Goal: Information Seeking & Learning: Learn about a topic

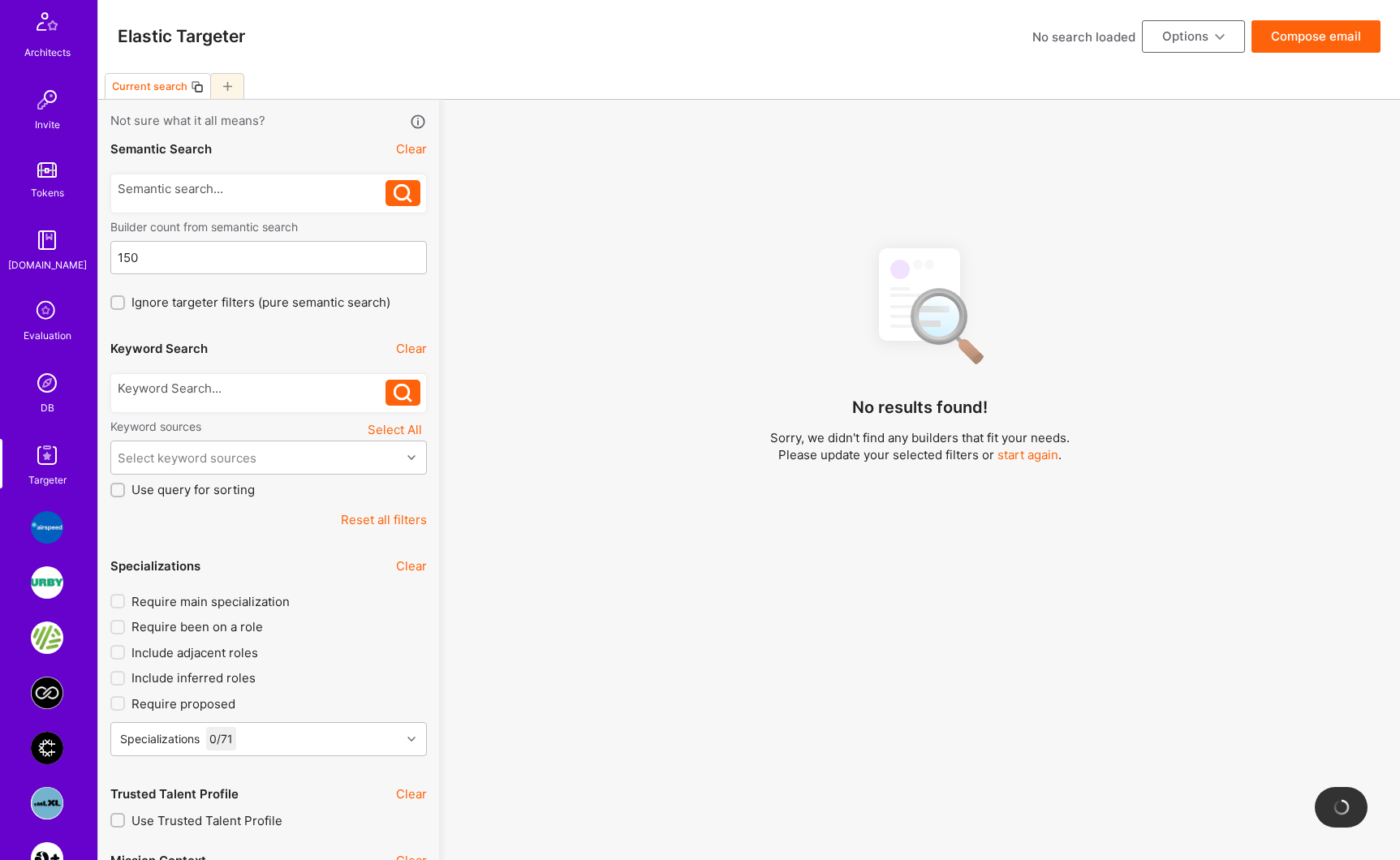
scroll to position [562, 0]
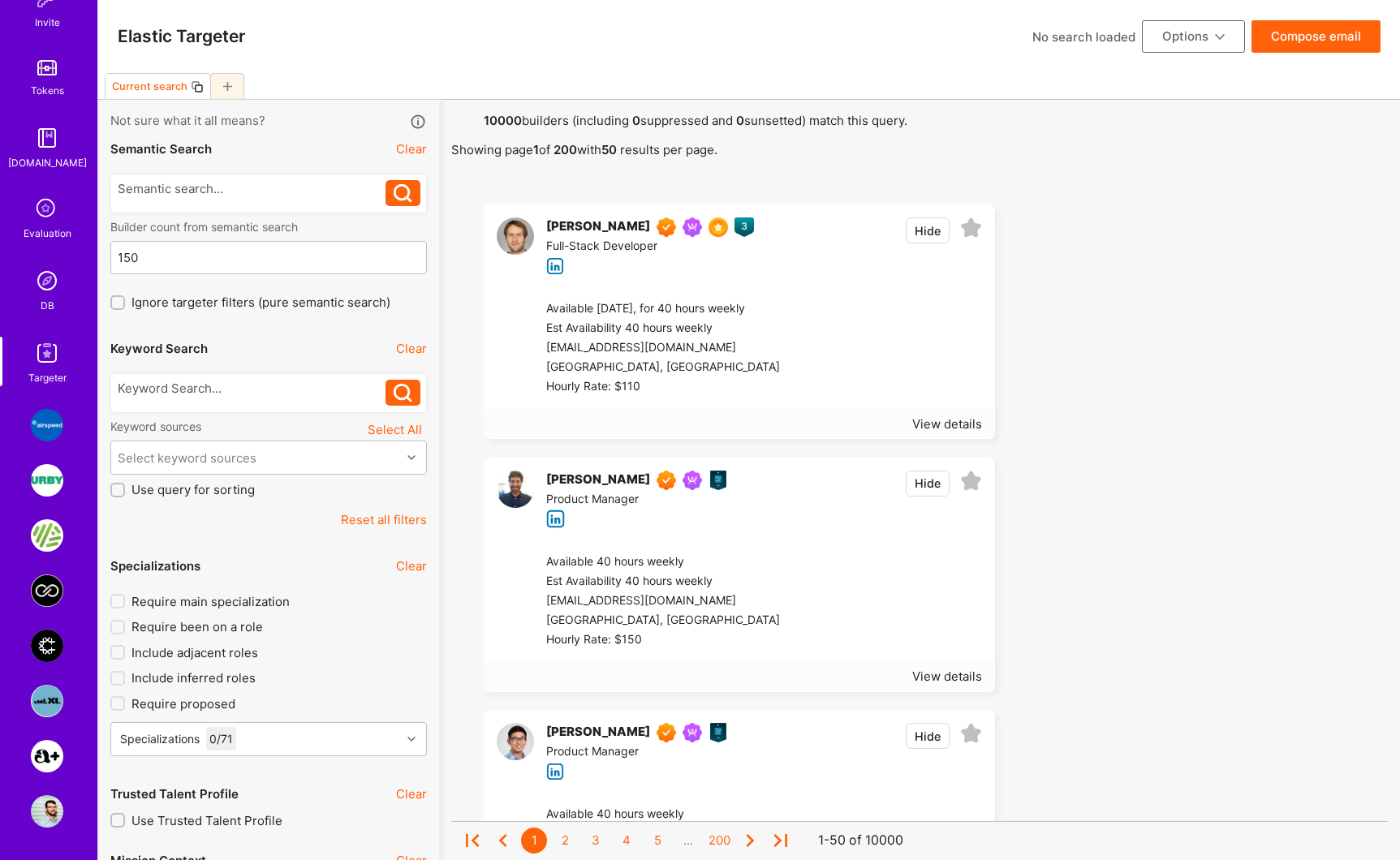
click at [44, 281] on img at bounding box center [47, 280] width 33 height 33
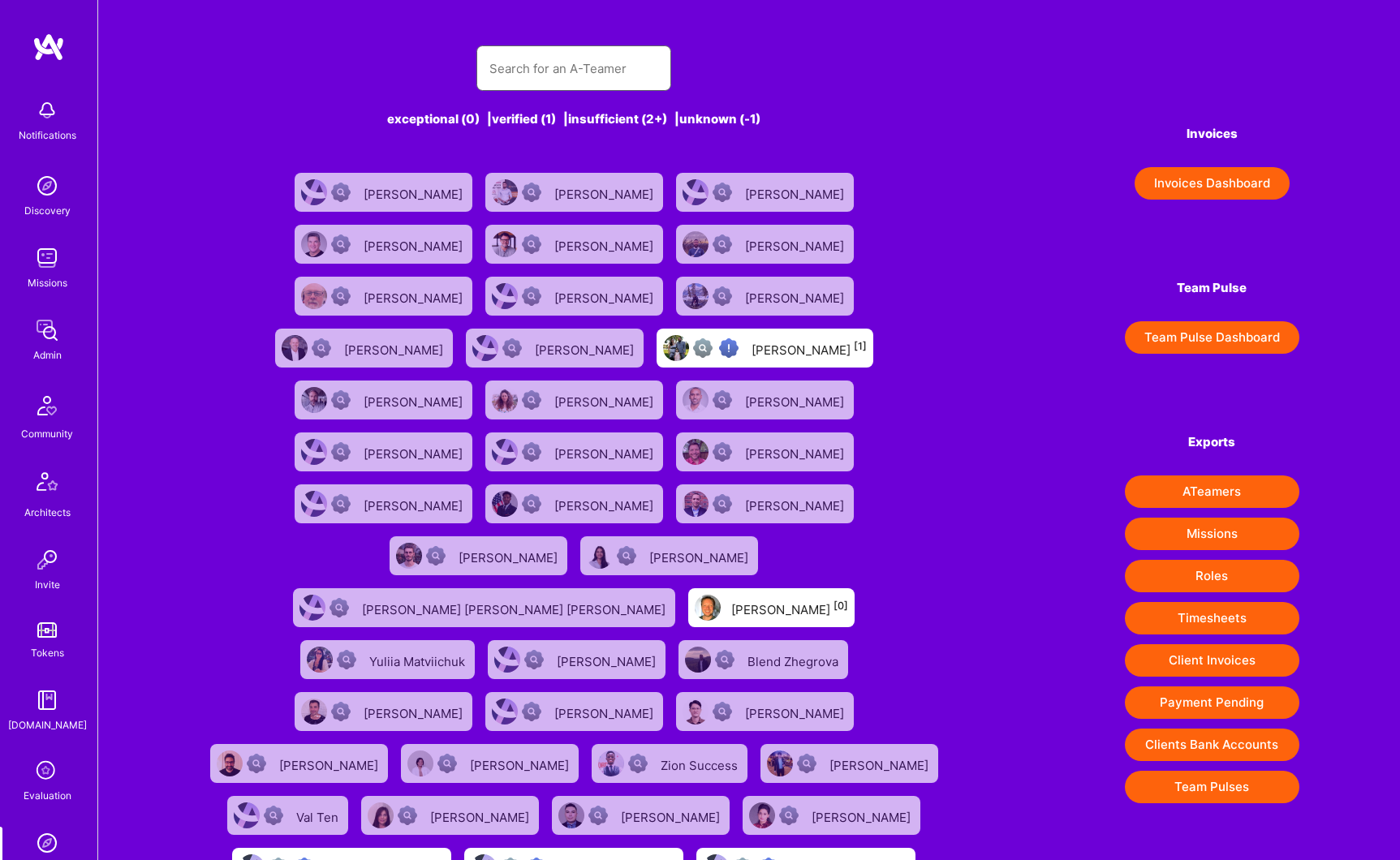
click at [578, 60] on input "text" at bounding box center [573, 68] width 168 height 42
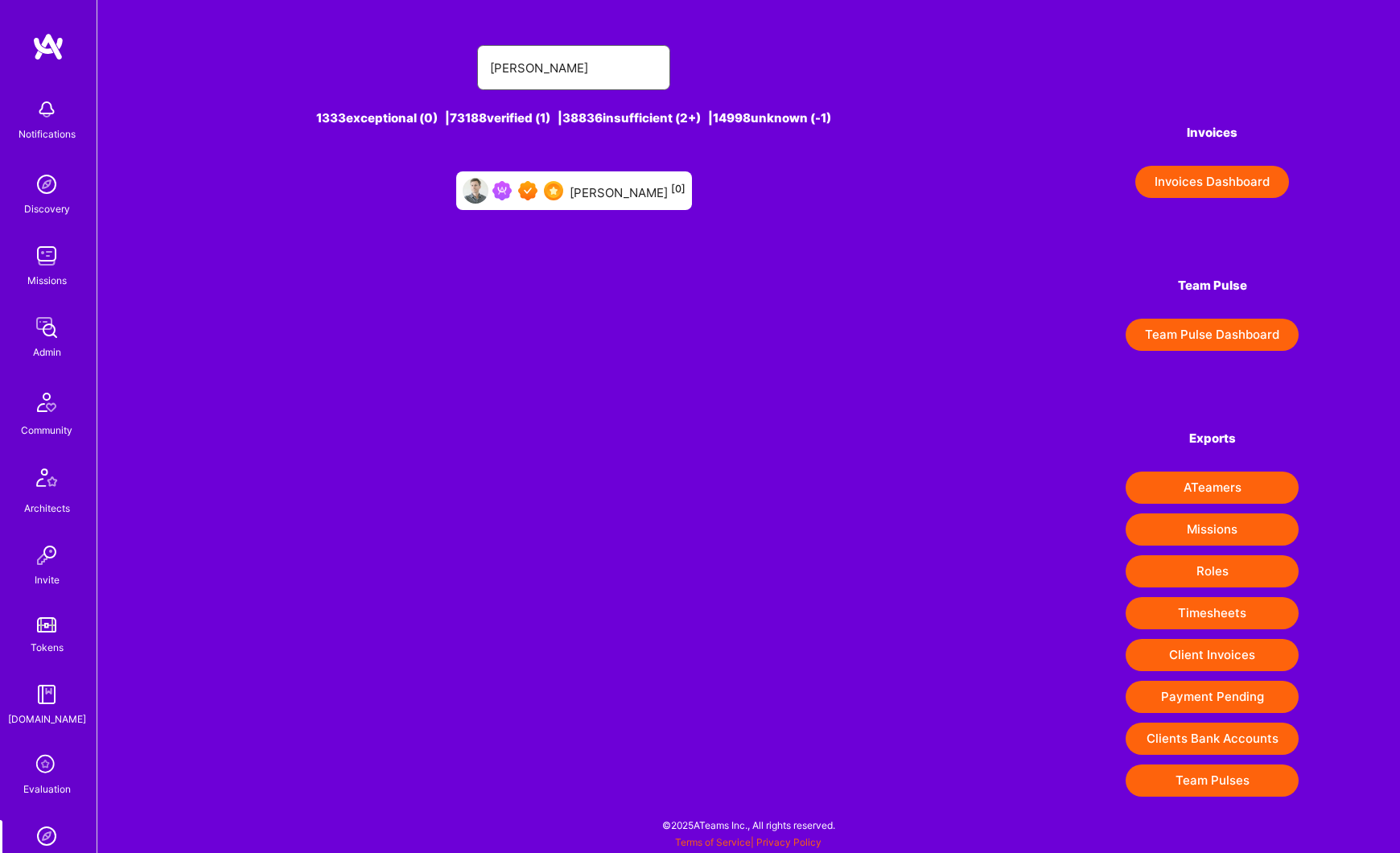
type input "[PERSON_NAME]"
click at [604, 195] on div "[PERSON_NAME] [0]" at bounding box center [627, 190] width 116 height 21
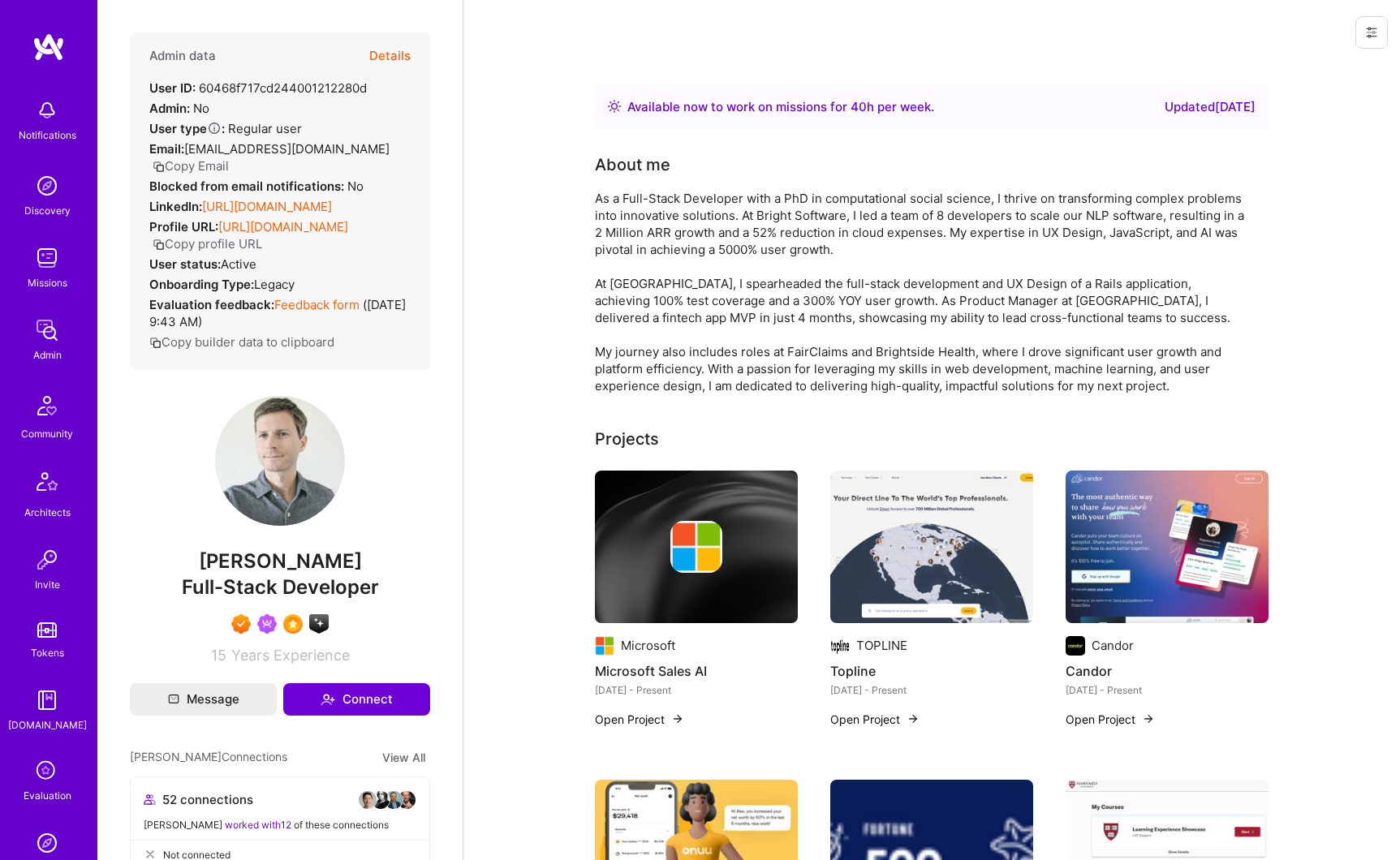
click at [384, 56] on button "Details" at bounding box center [390, 56] width 42 height 48
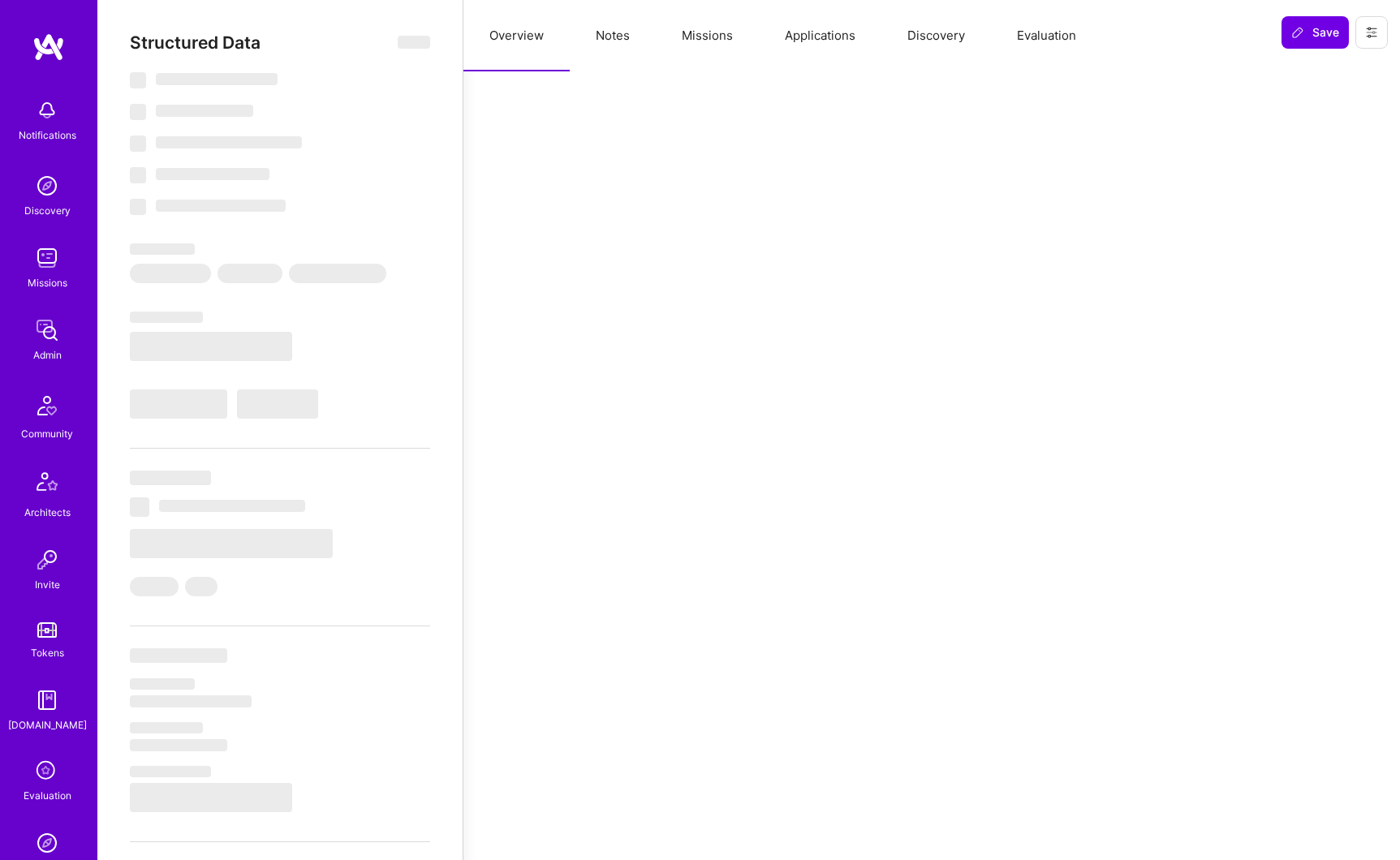
click at [719, 36] on button "Missions" at bounding box center [707, 36] width 103 height 71
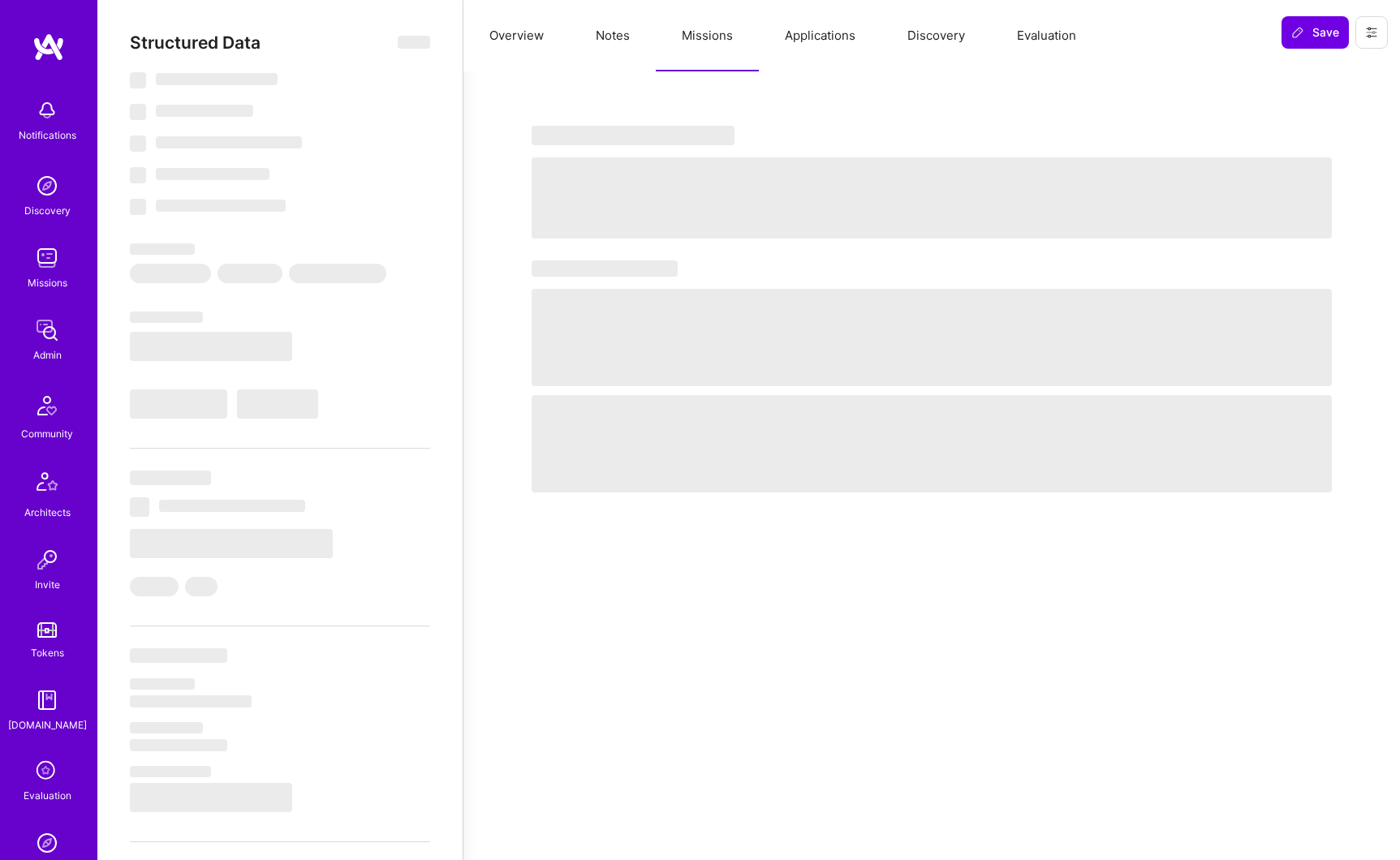
select select "Right Now"
select select "7"
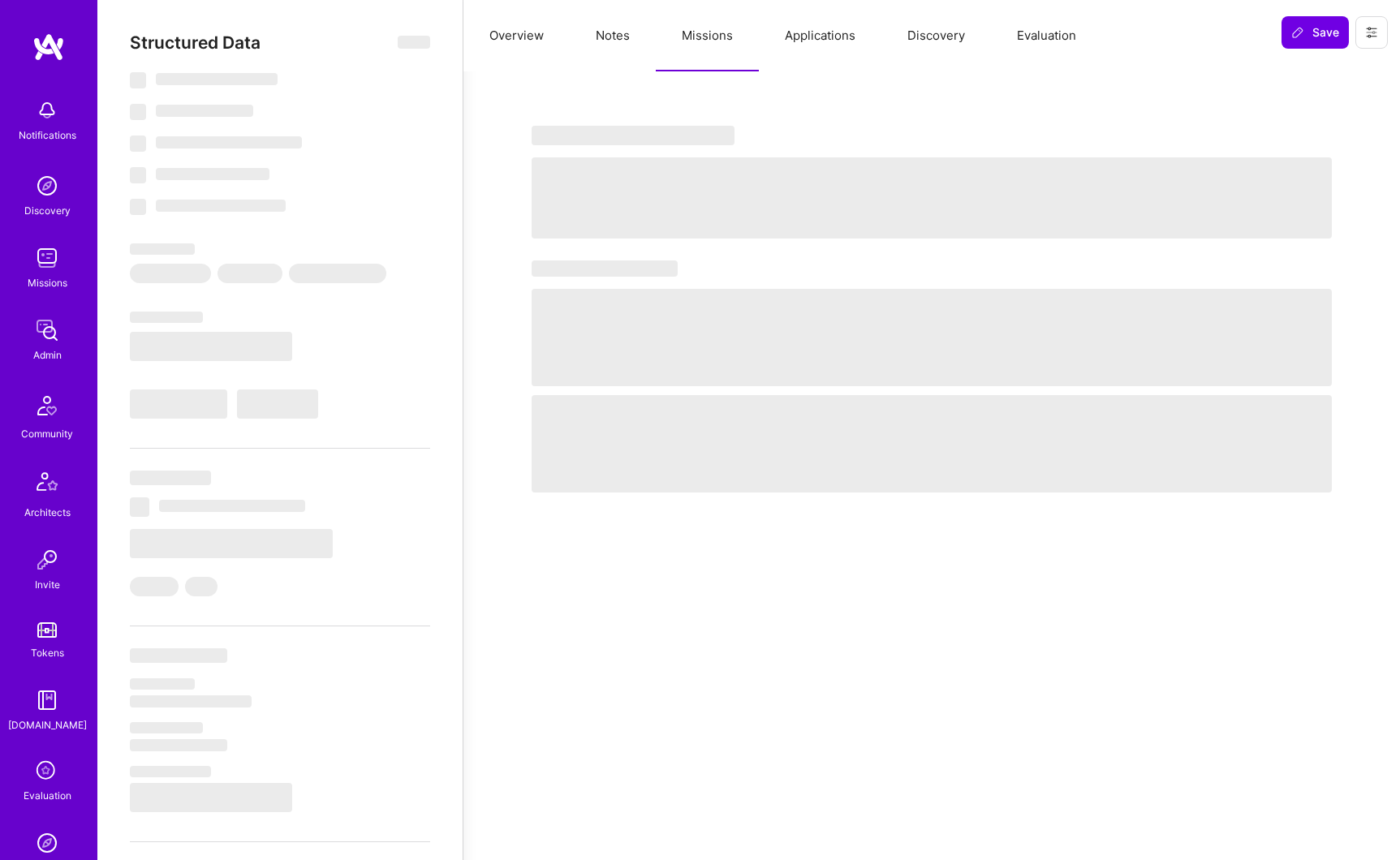
select select "US"
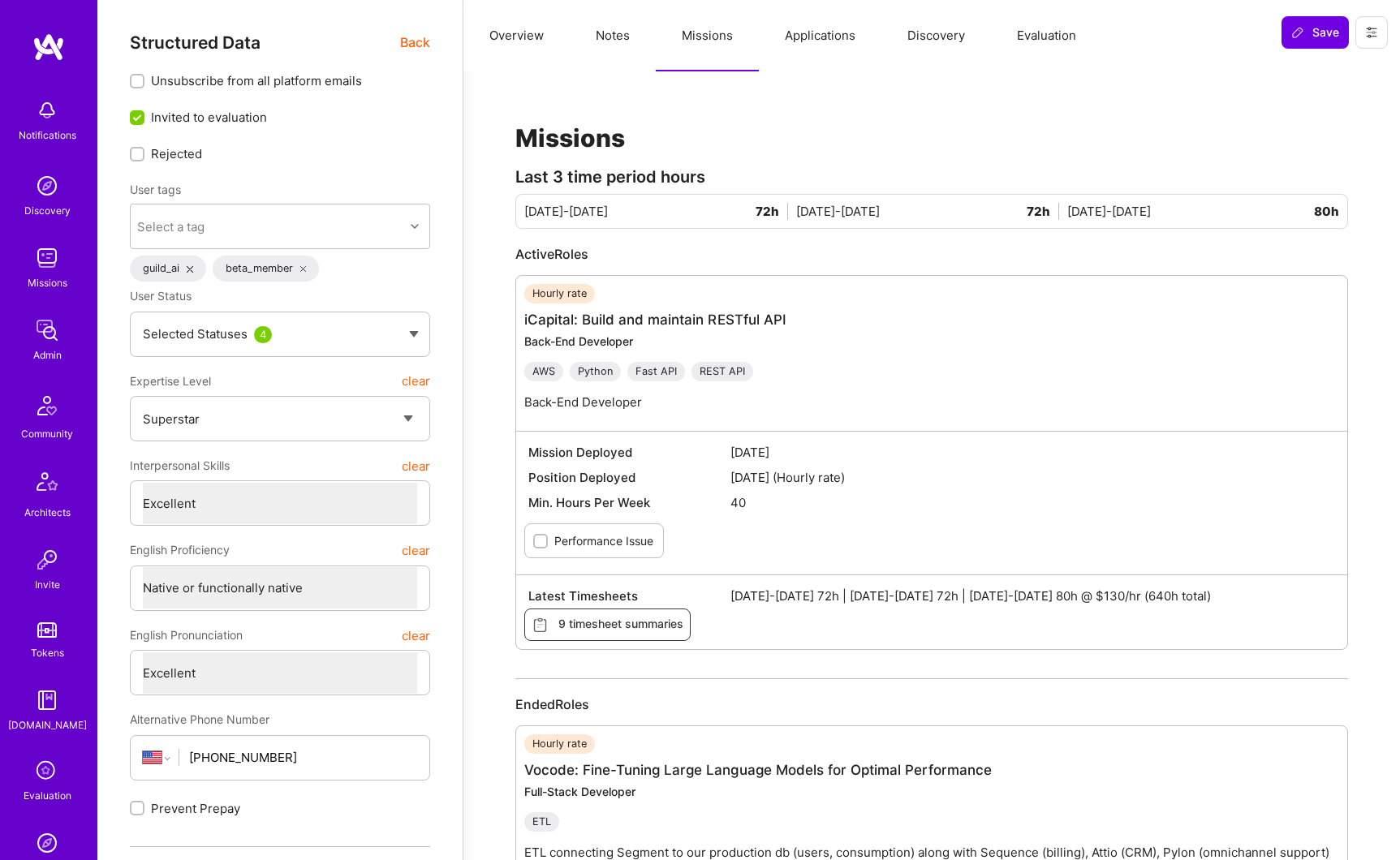
click at [952, 39] on button "Discovery" at bounding box center [936, 36] width 110 height 71
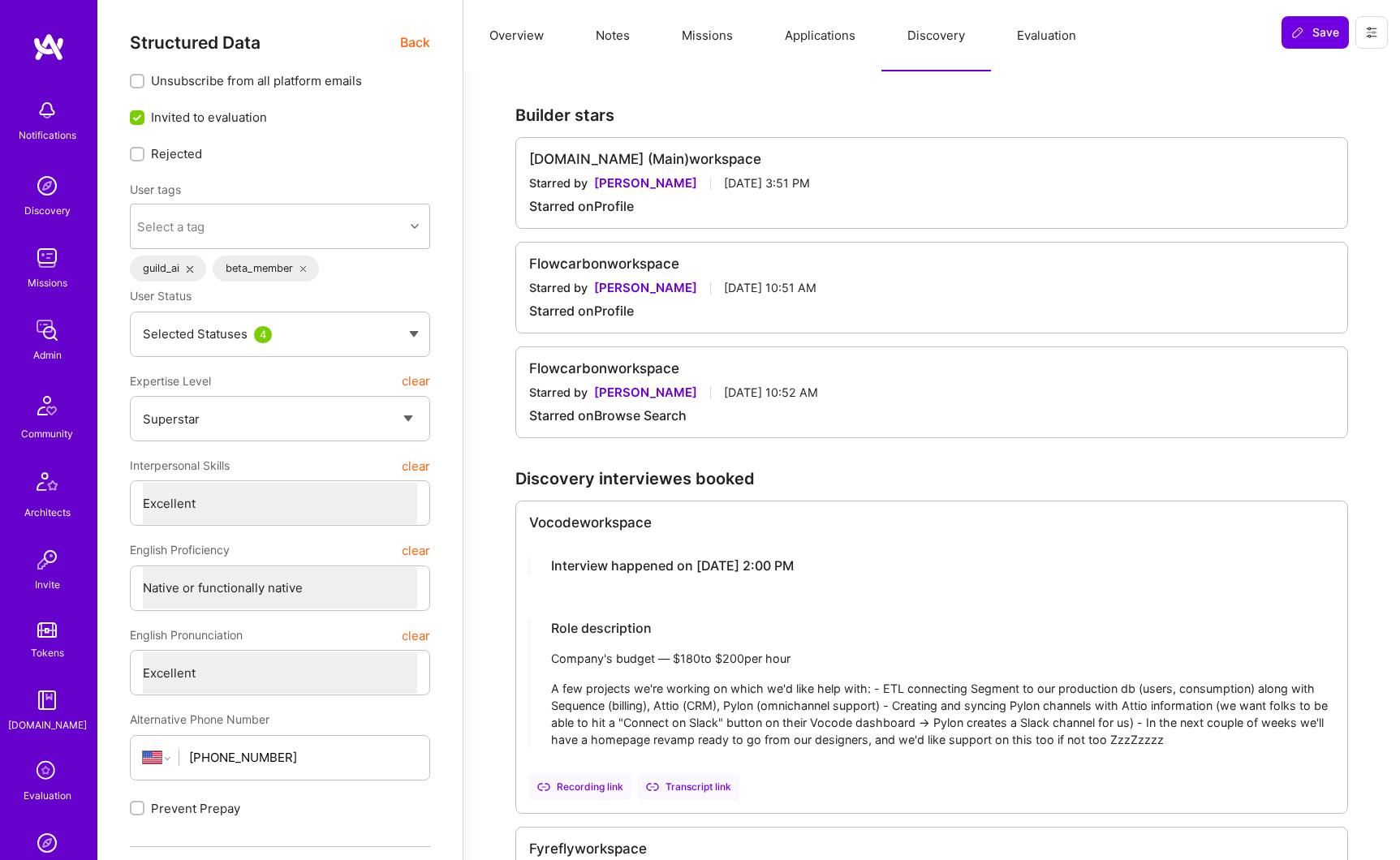
click at [603, 312] on div "Starred on Profile" at bounding box center [931, 311] width 805 height 17
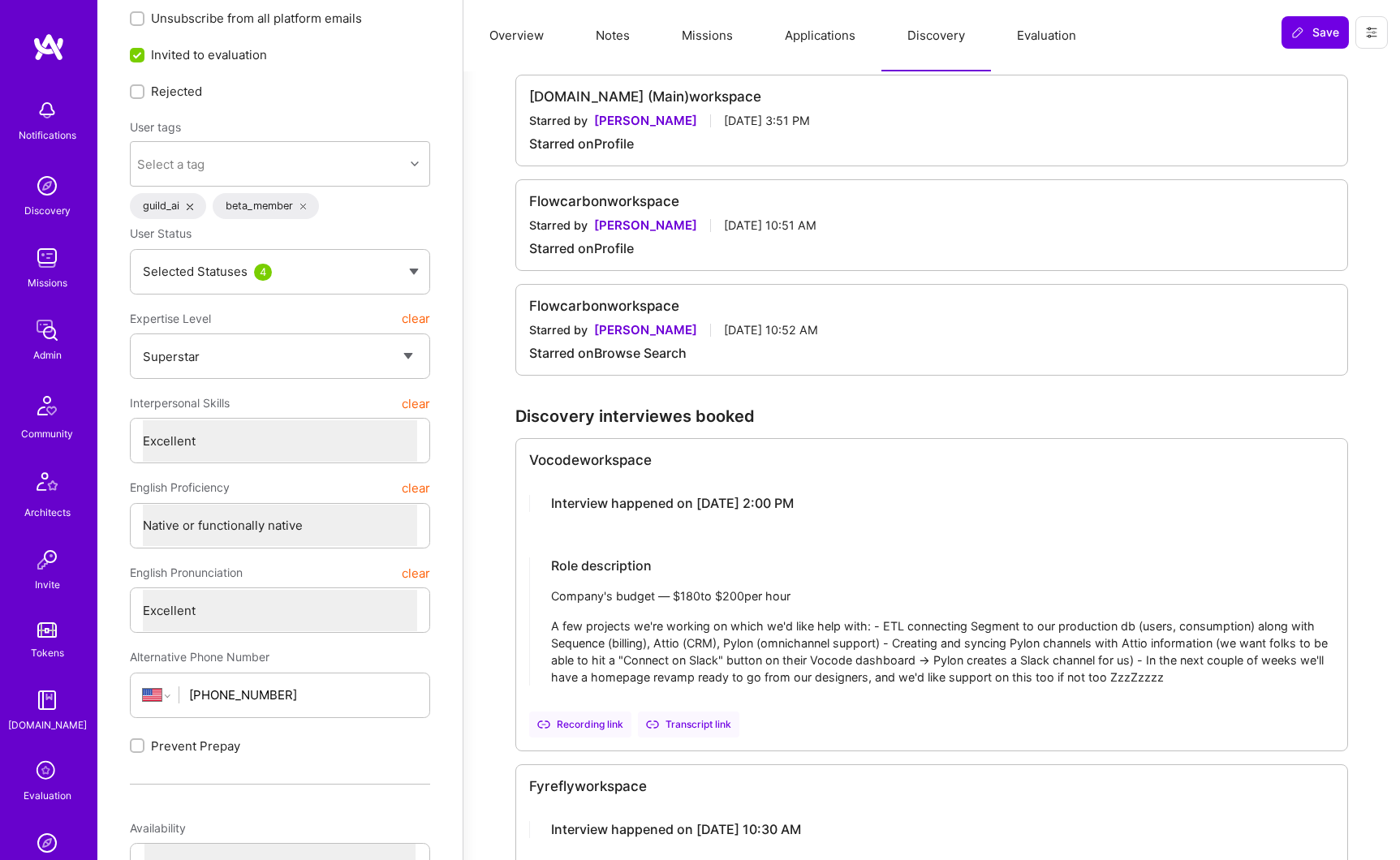
scroll to position [73, 0]
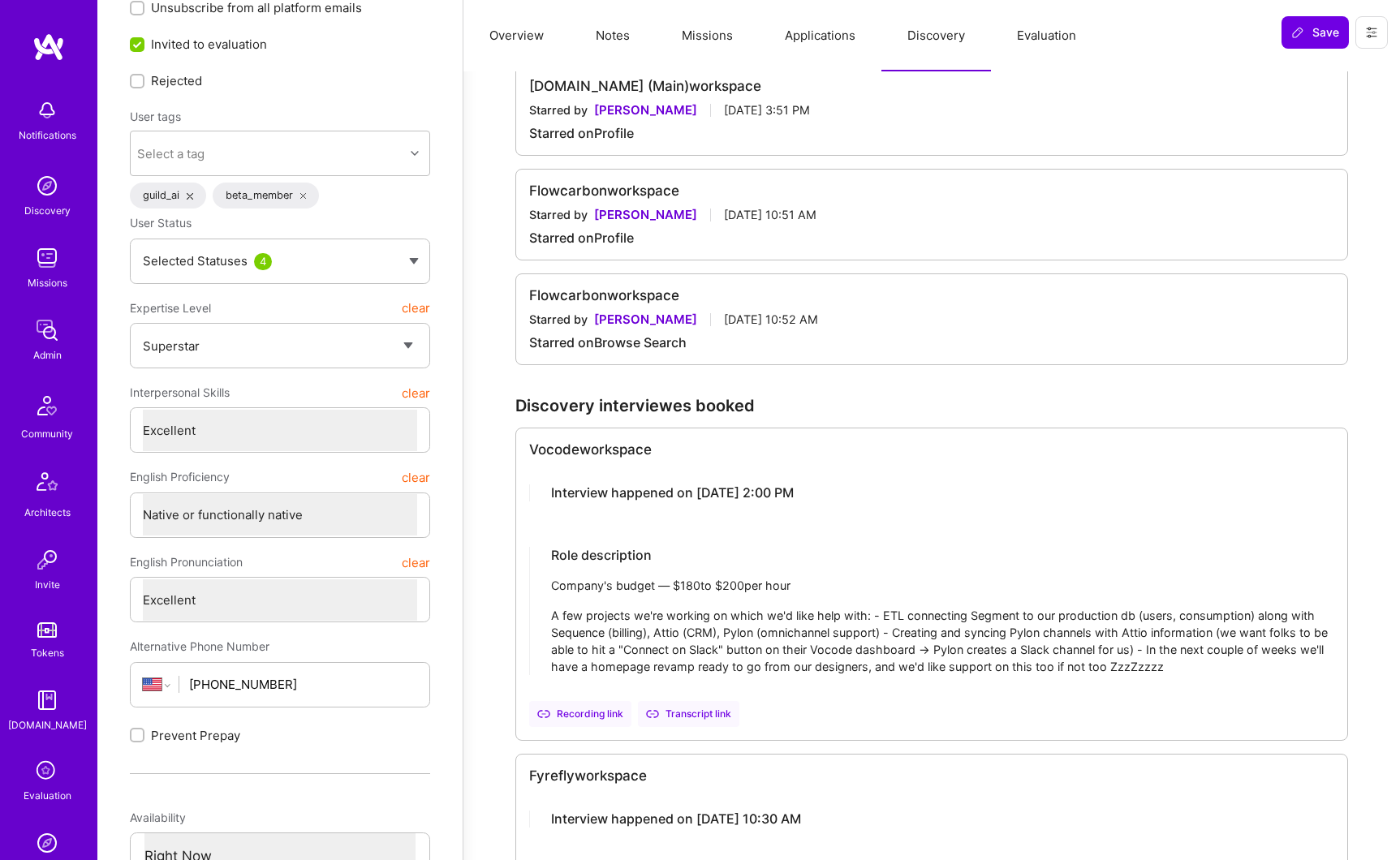
click at [657, 587] on div "Company's budget — $ 180 to $ 200 per hour" at bounding box center [943, 585] width 783 height 17
click at [673, 586] on div "Company's budget — $ 180 to $ 200 per hour" at bounding box center [943, 585] width 783 height 17
click at [673, 585] on div "Company's budget — $ 180 to $ 200 per hour" at bounding box center [943, 585] width 783 height 17
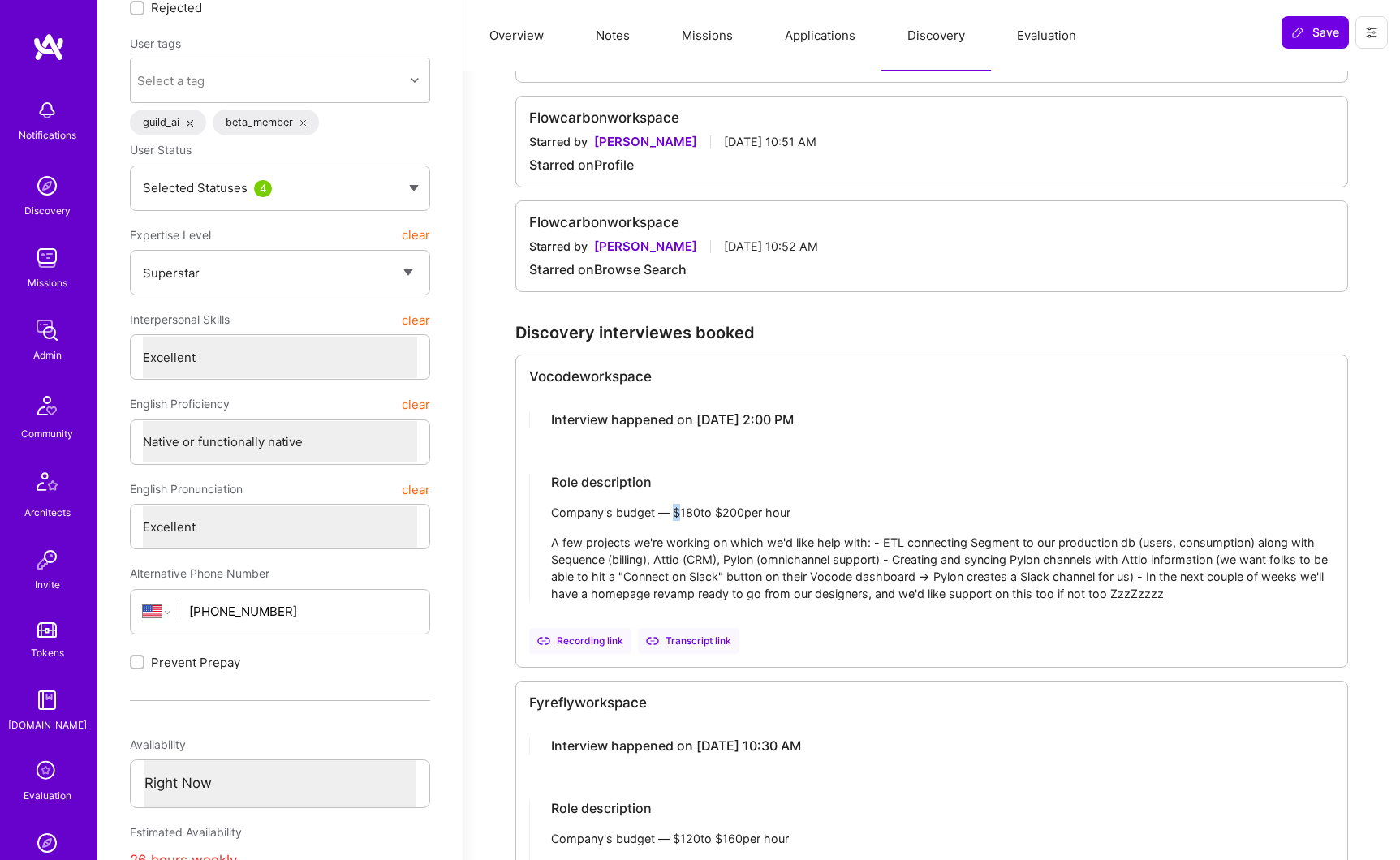
scroll to position [155, 0]
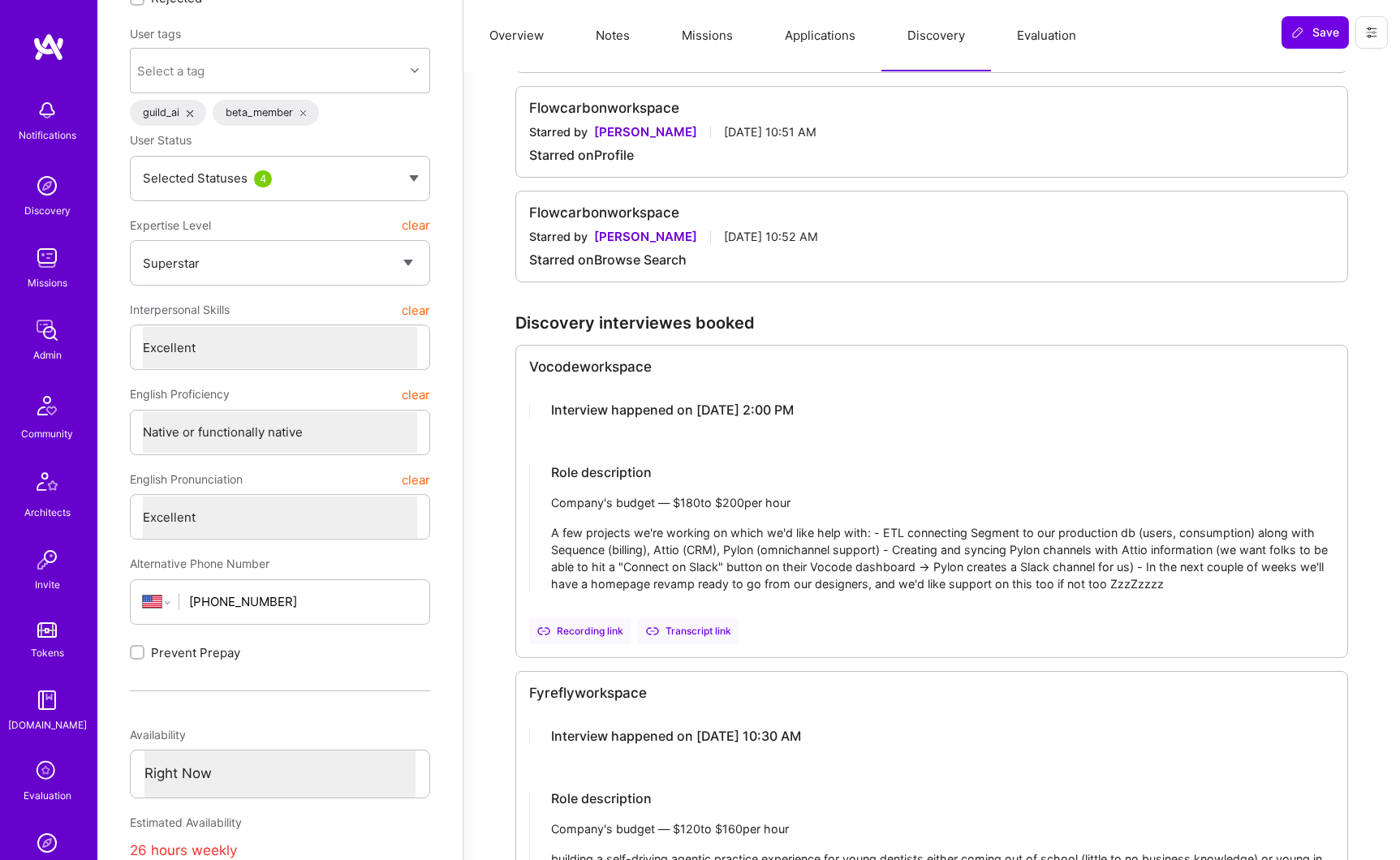
click at [662, 506] on div "Company's budget — $ 180 to $ 200 per hour" at bounding box center [943, 502] width 783 height 17
click at [565, 470] on div "Role description" at bounding box center [943, 472] width 783 height 17
click at [534, 372] on div "Vocode workspace" at bounding box center [931, 366] width 805 height 17
drag, startPoint x: 535, startPoint y: 371, endPoint x: 803, endPoint y: 501, distance: 297.9
click at [803, 501] on div "Vocode workspace Interview happened on [DATE] 2:00 PM Role description Company'…" at bounding box center [931, 501] width 833 height 313
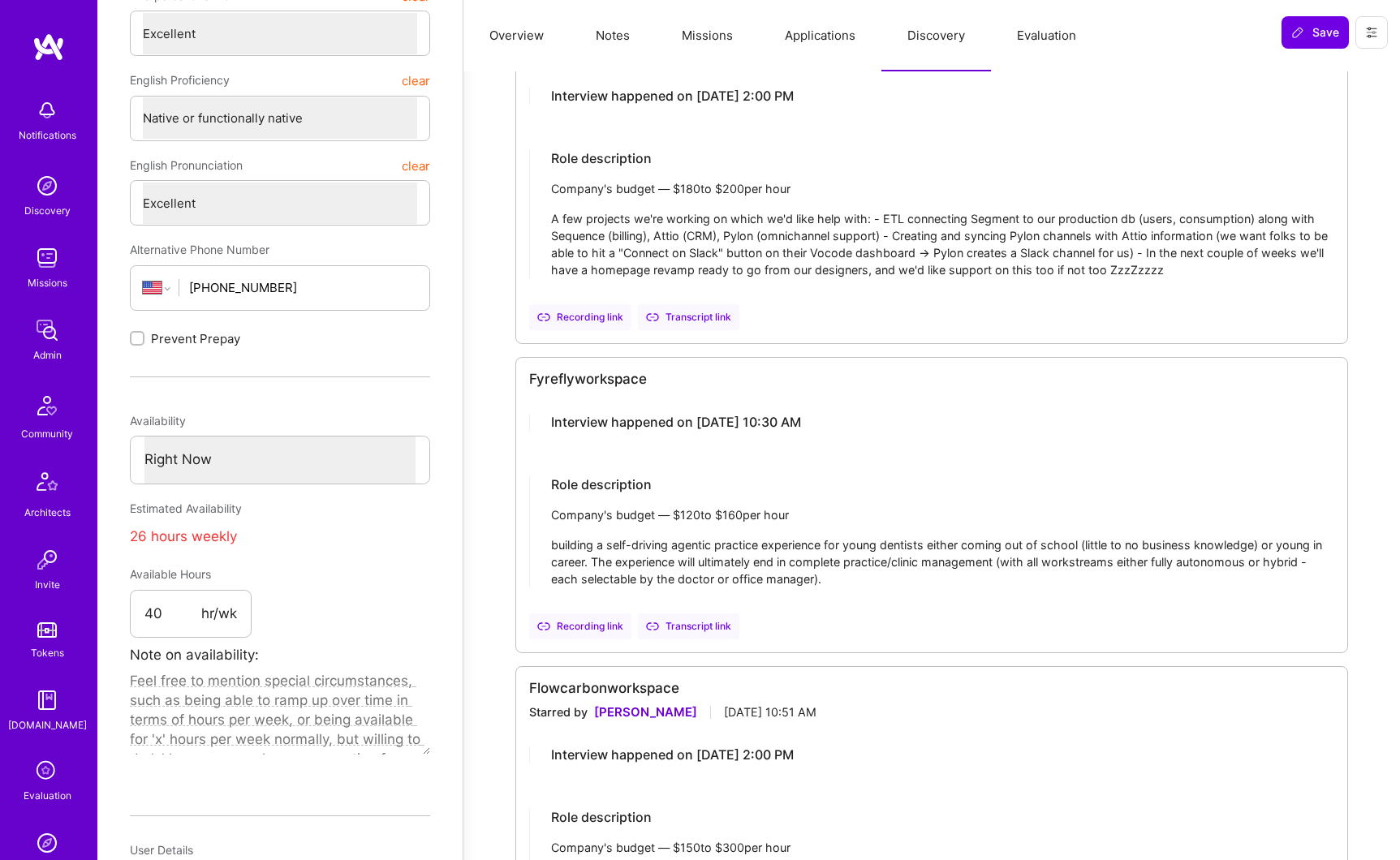
scroll to position [348, 0]
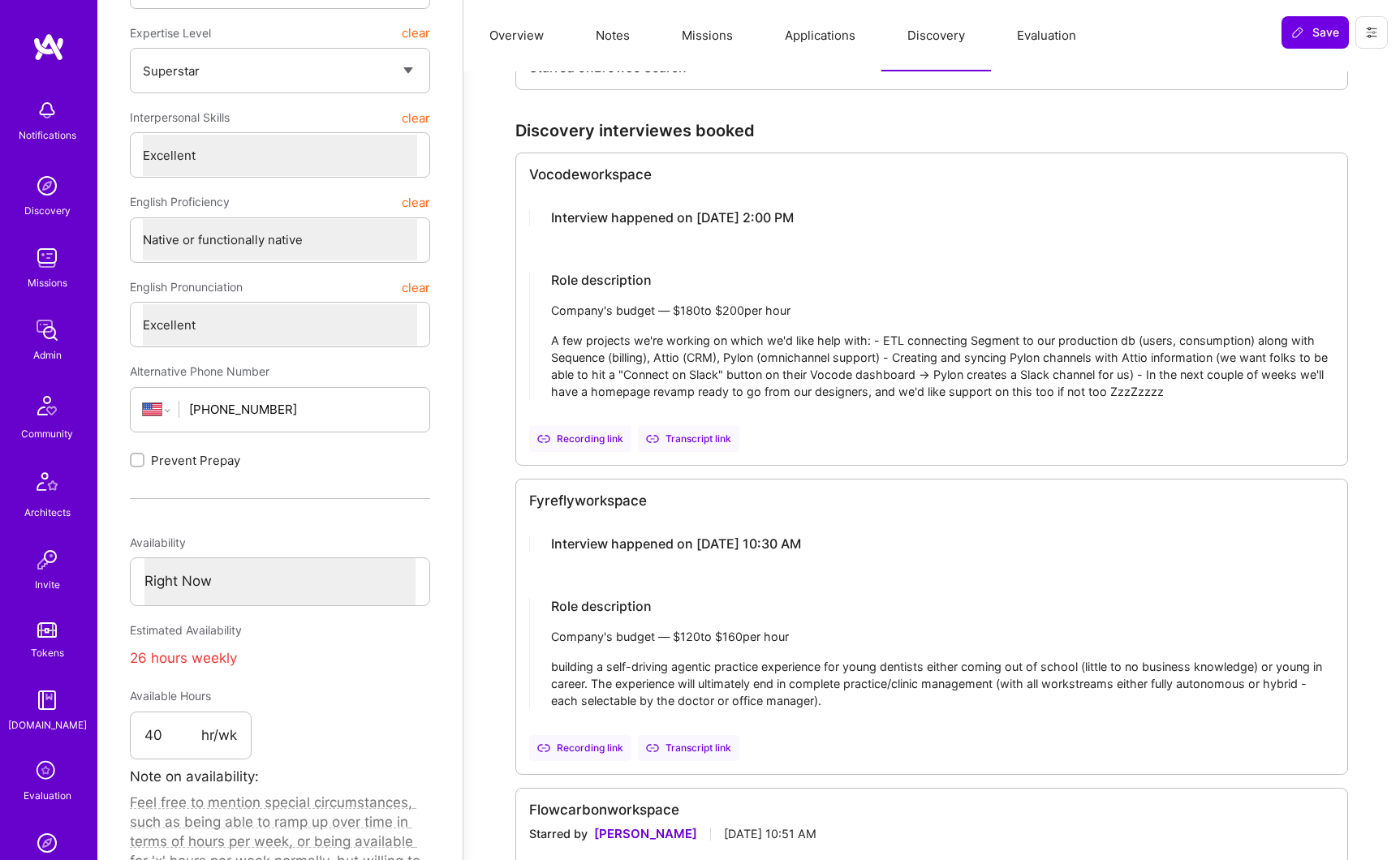
click at [866, 362] on div "A few projects we're working on which we'd like help with: - ETL connecting Seg…" at bounding box center [943, 365] width 783 height 68
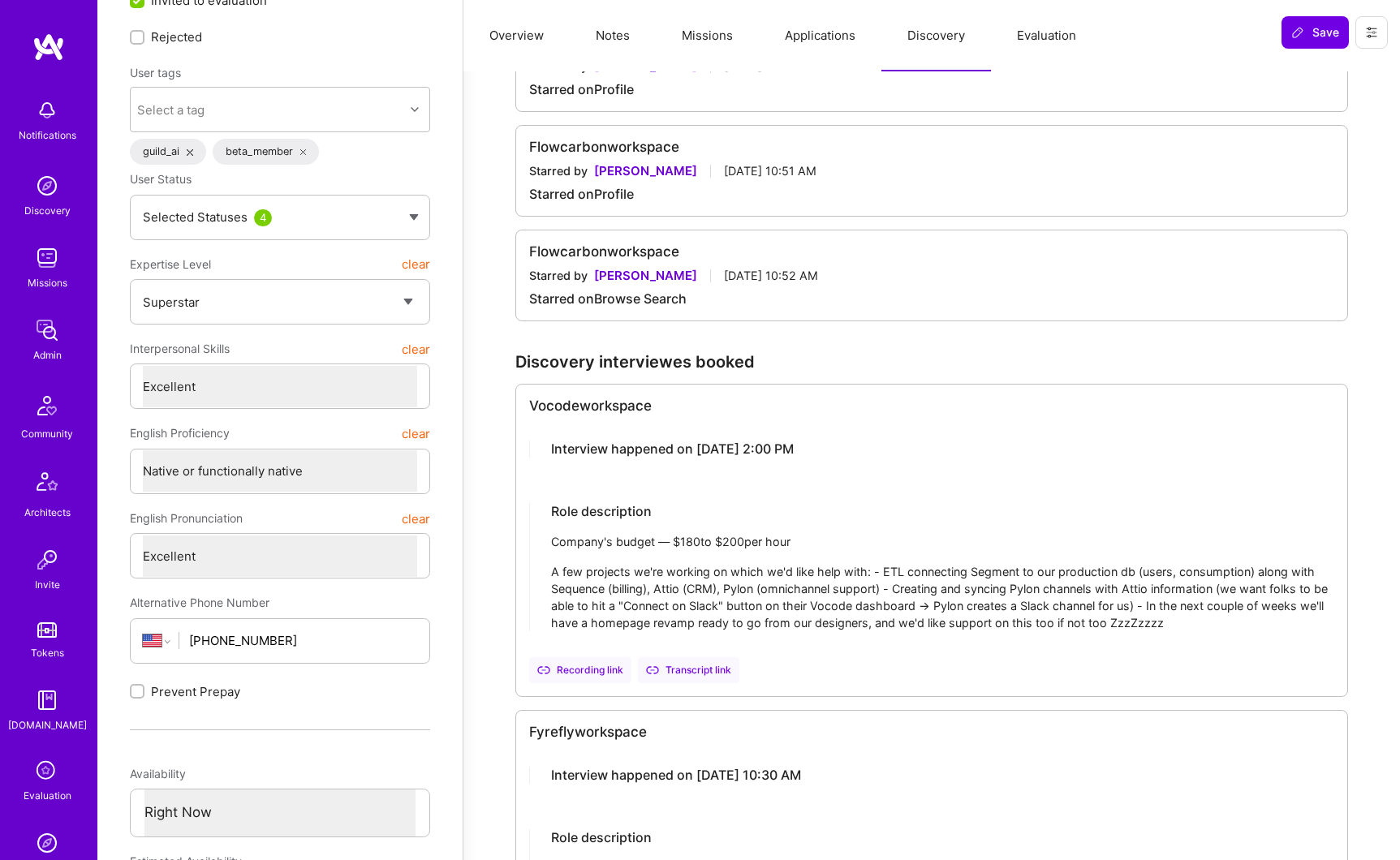
scroll to position [176, 0]
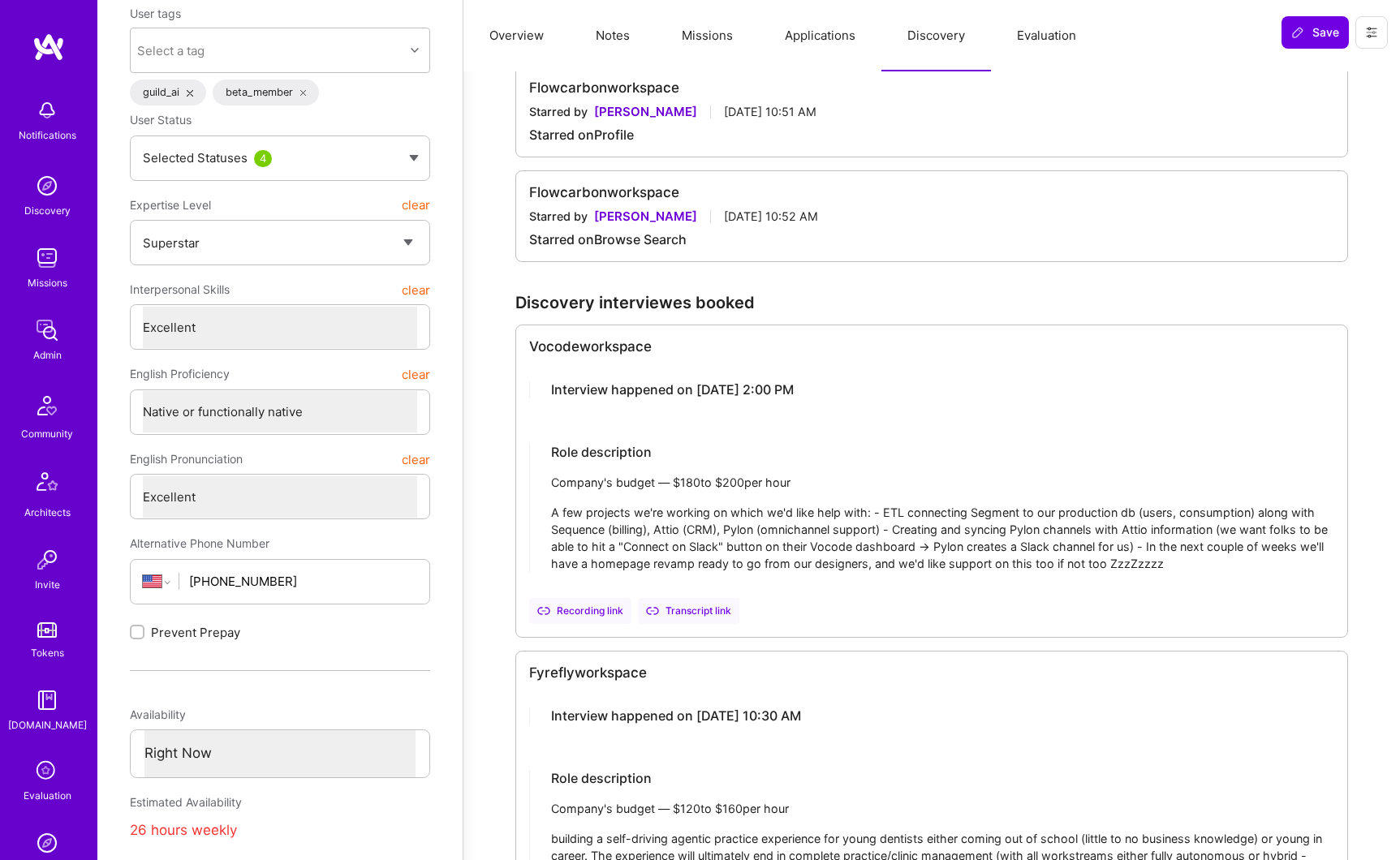
click at [828, 34] on button "Applications" at bounding box center [820, 36] width 123 height 71
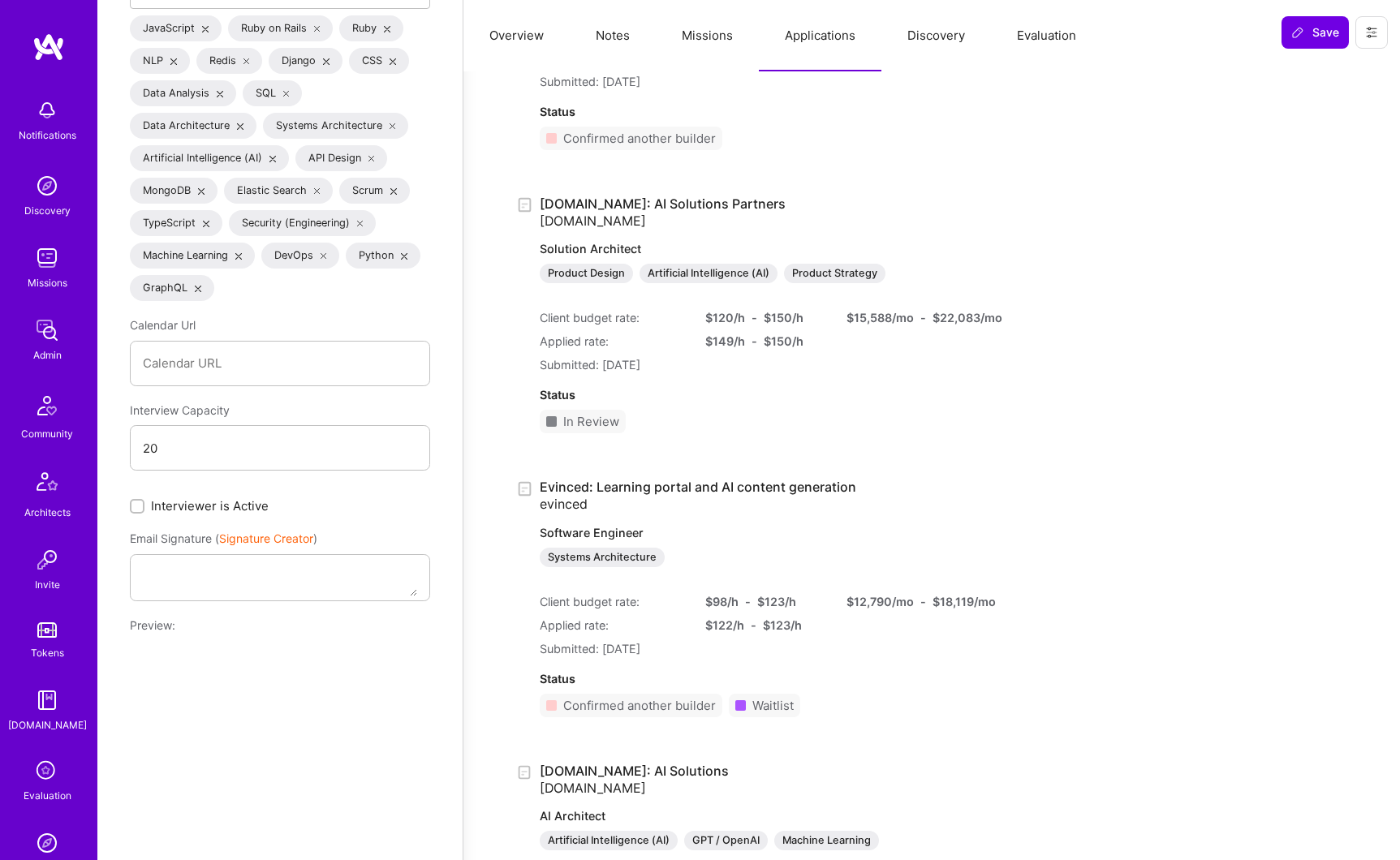
scroll to position [2001, 0]
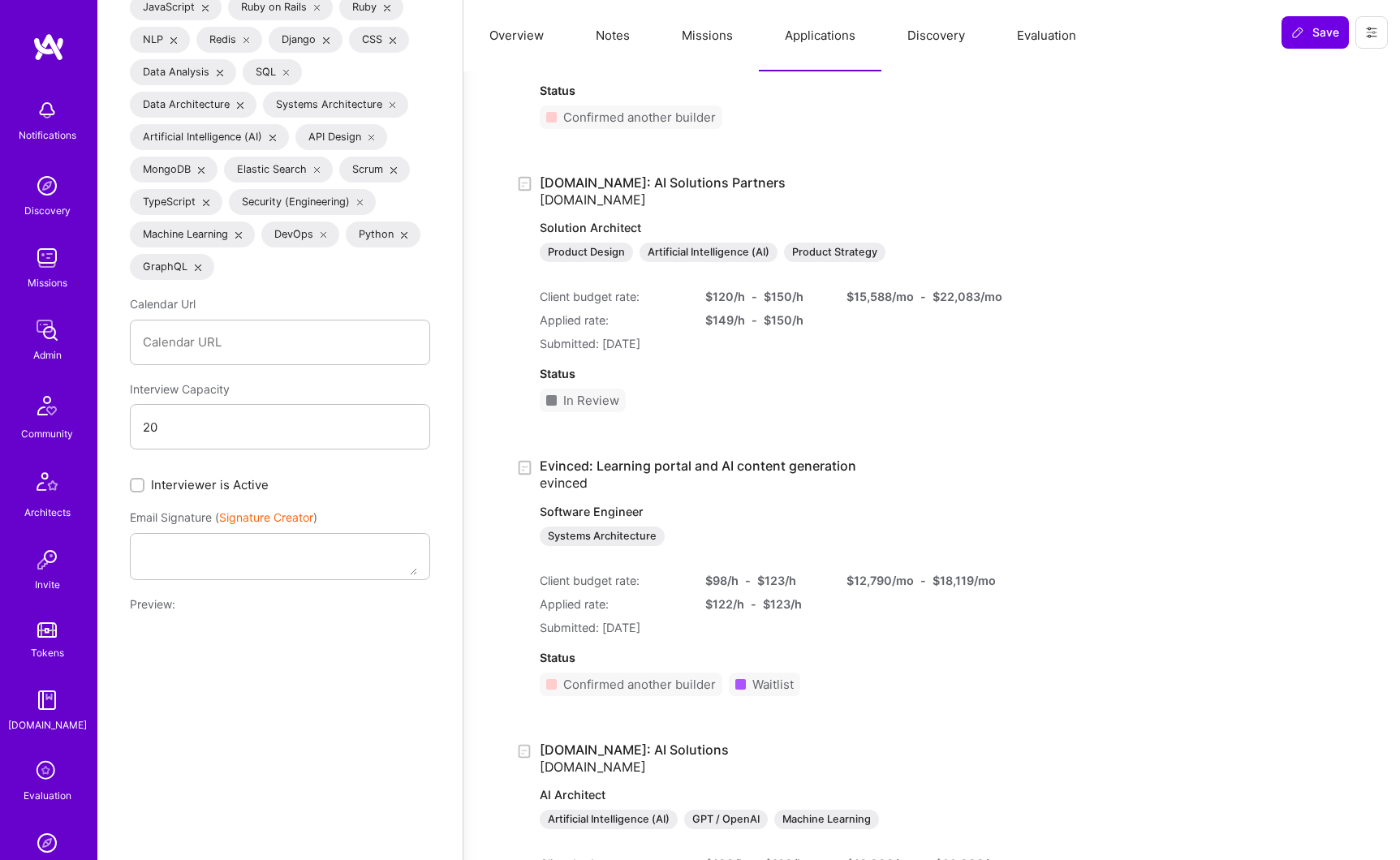
click at [721, 36] on button "Missions" at bounding box center [707, 36] width 103 height 71
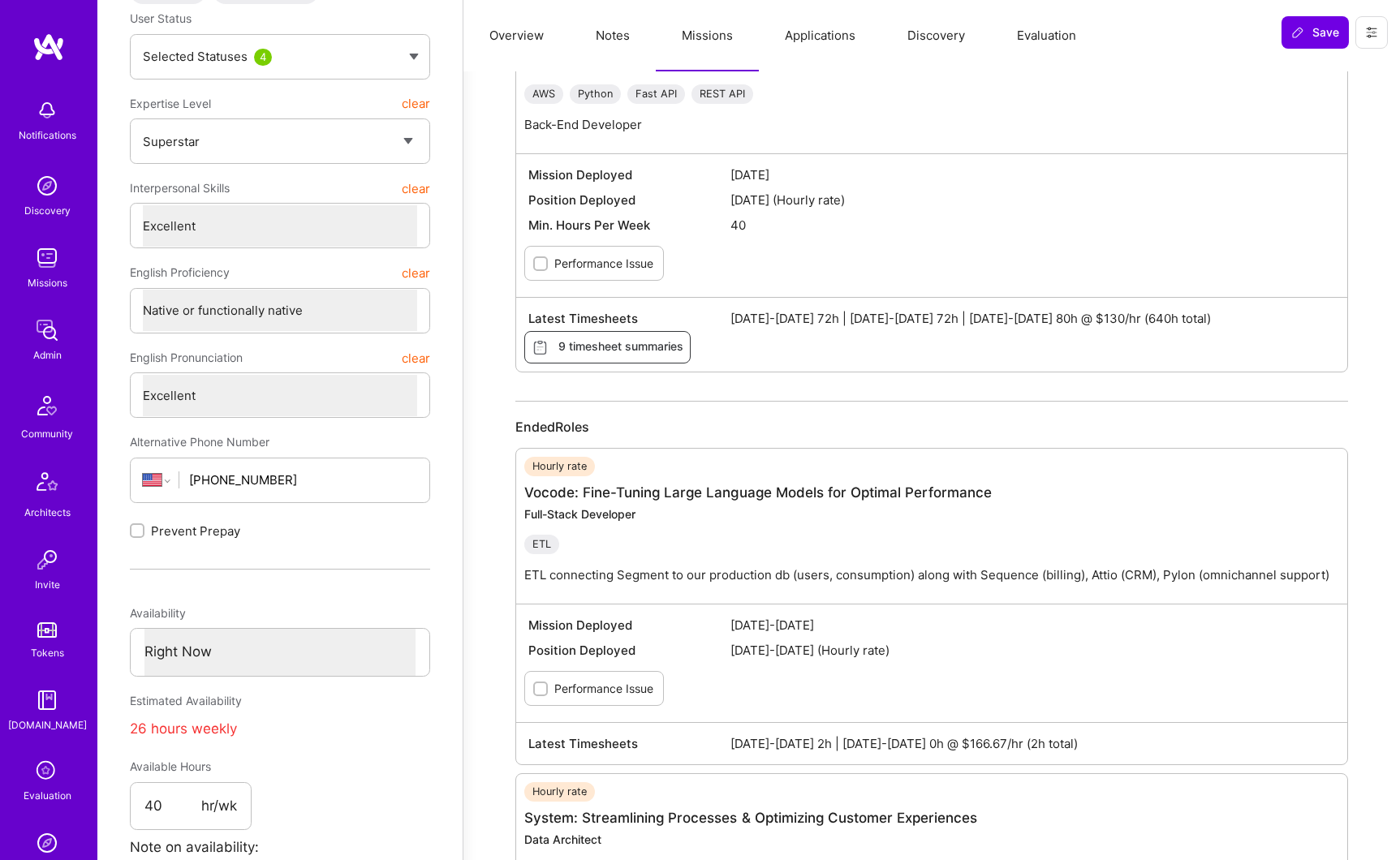
scroll to position [0, 0]
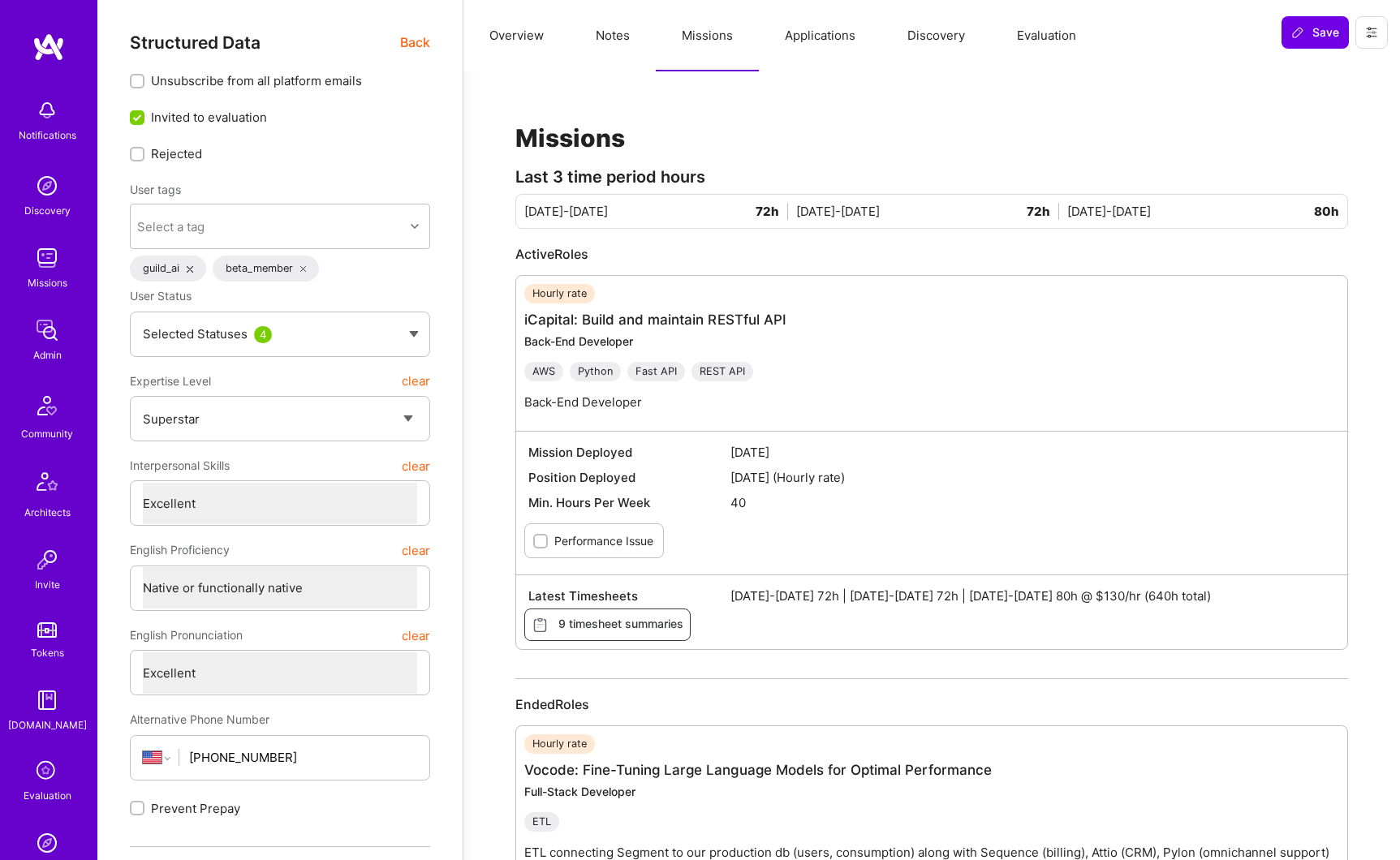
click at [595, 36] on button "Notes" at bounding box center [612, 36] width 86 height 71
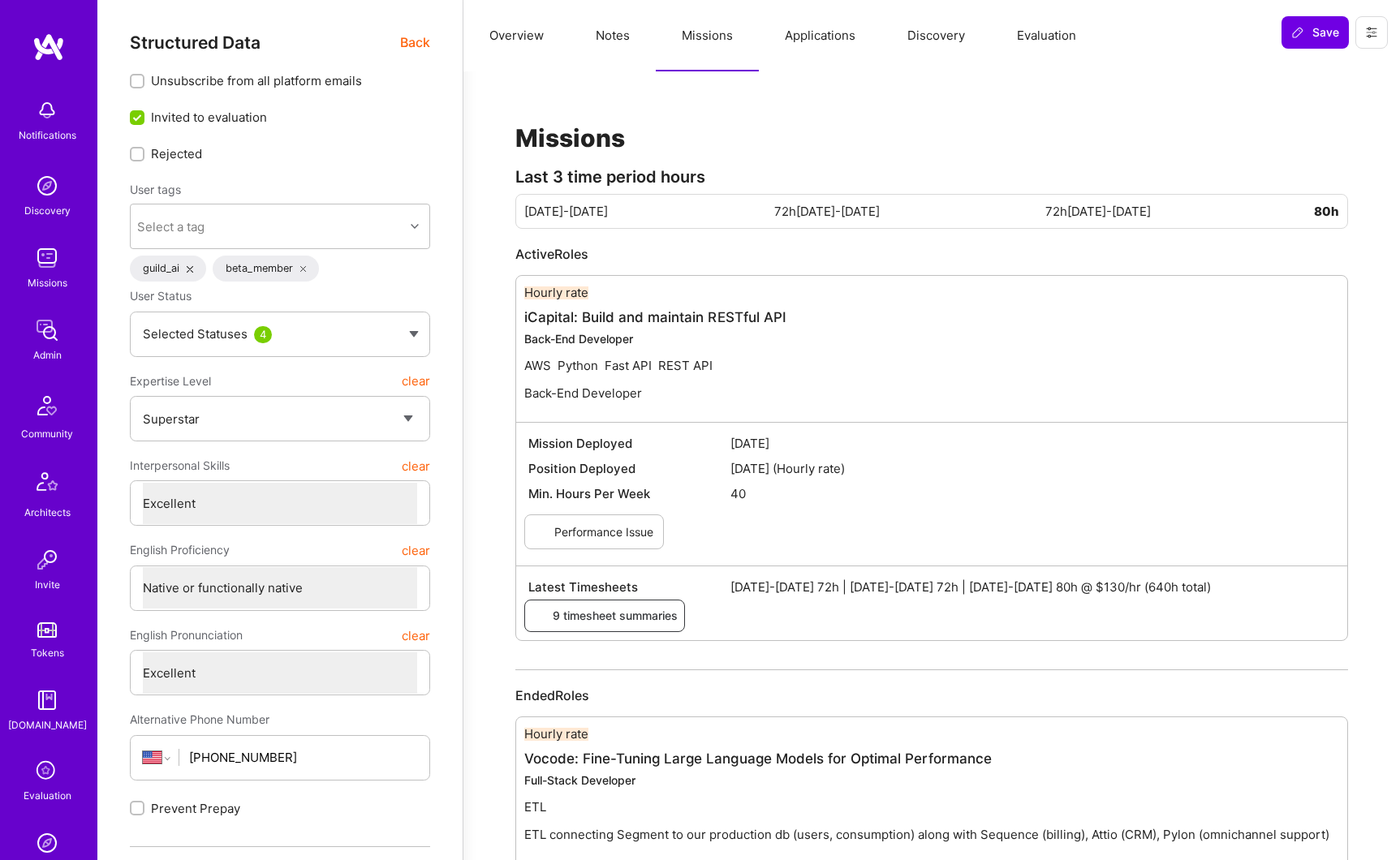
type textarea "x"
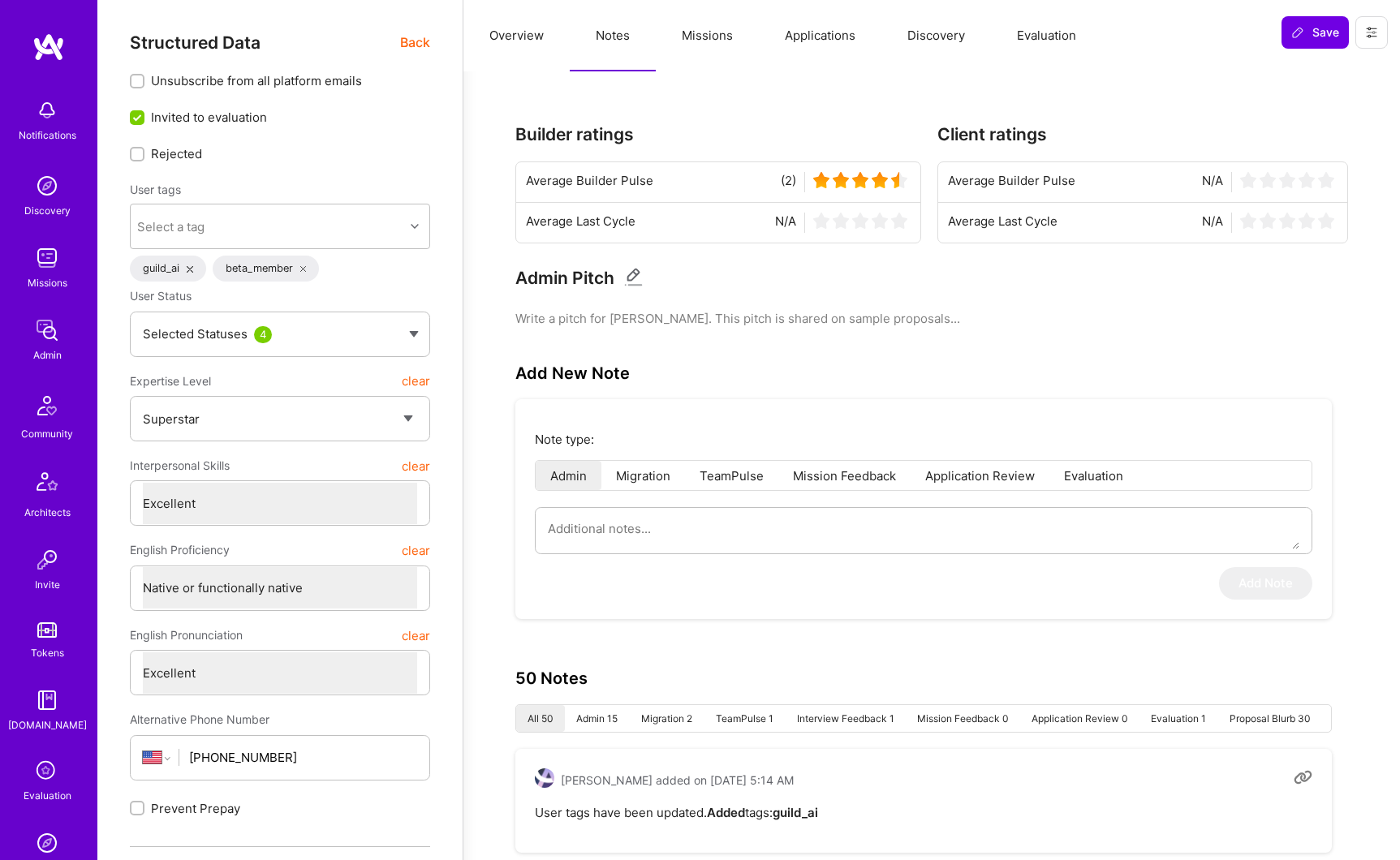
click at [528, 36] on button "Overview" at bounding box center [516, 36] width 106 height 71
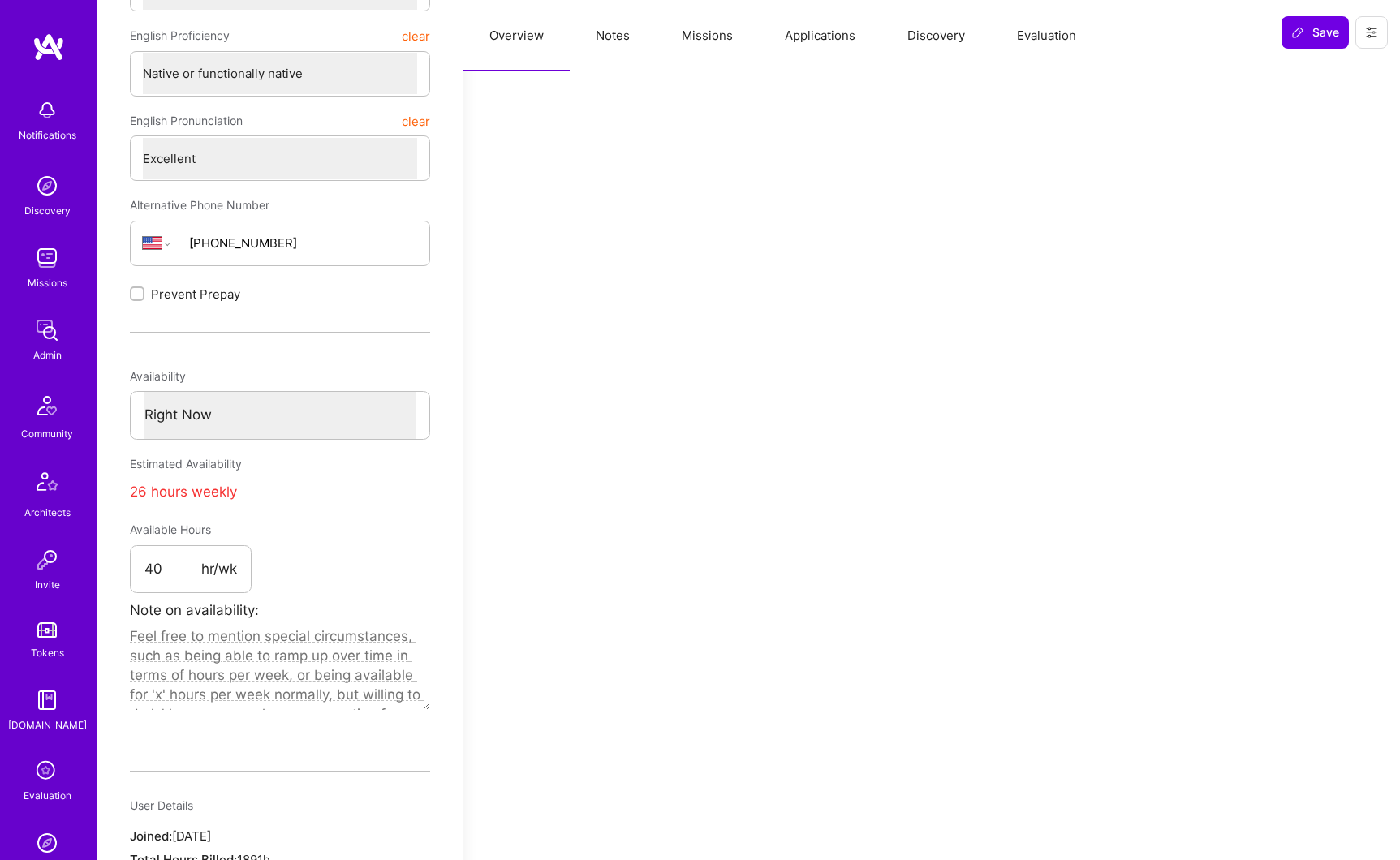
scroll to position [598, 0]
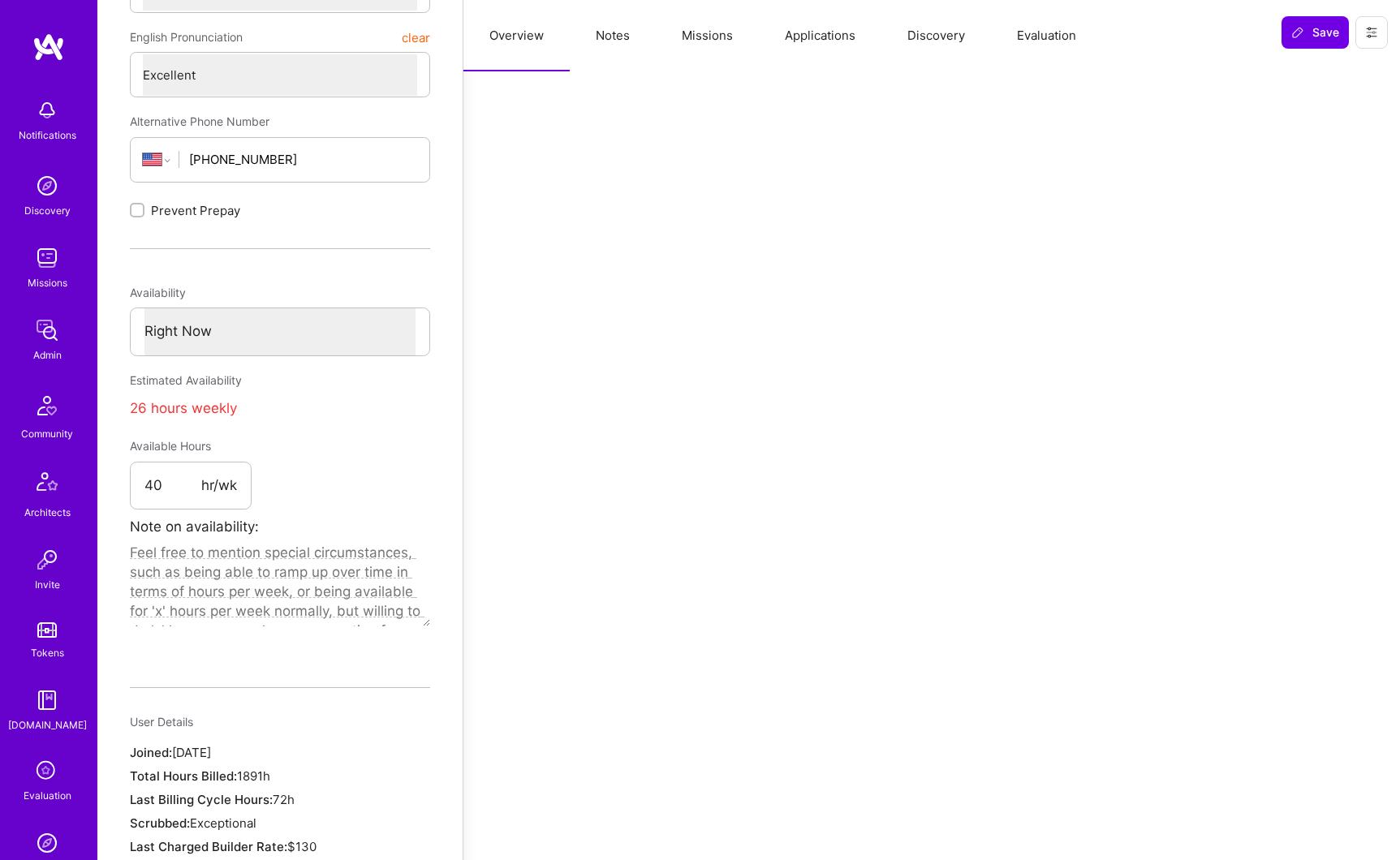
click at [843, 45] on button "Applications" at bounding box center [820, 36] width 123 height 71
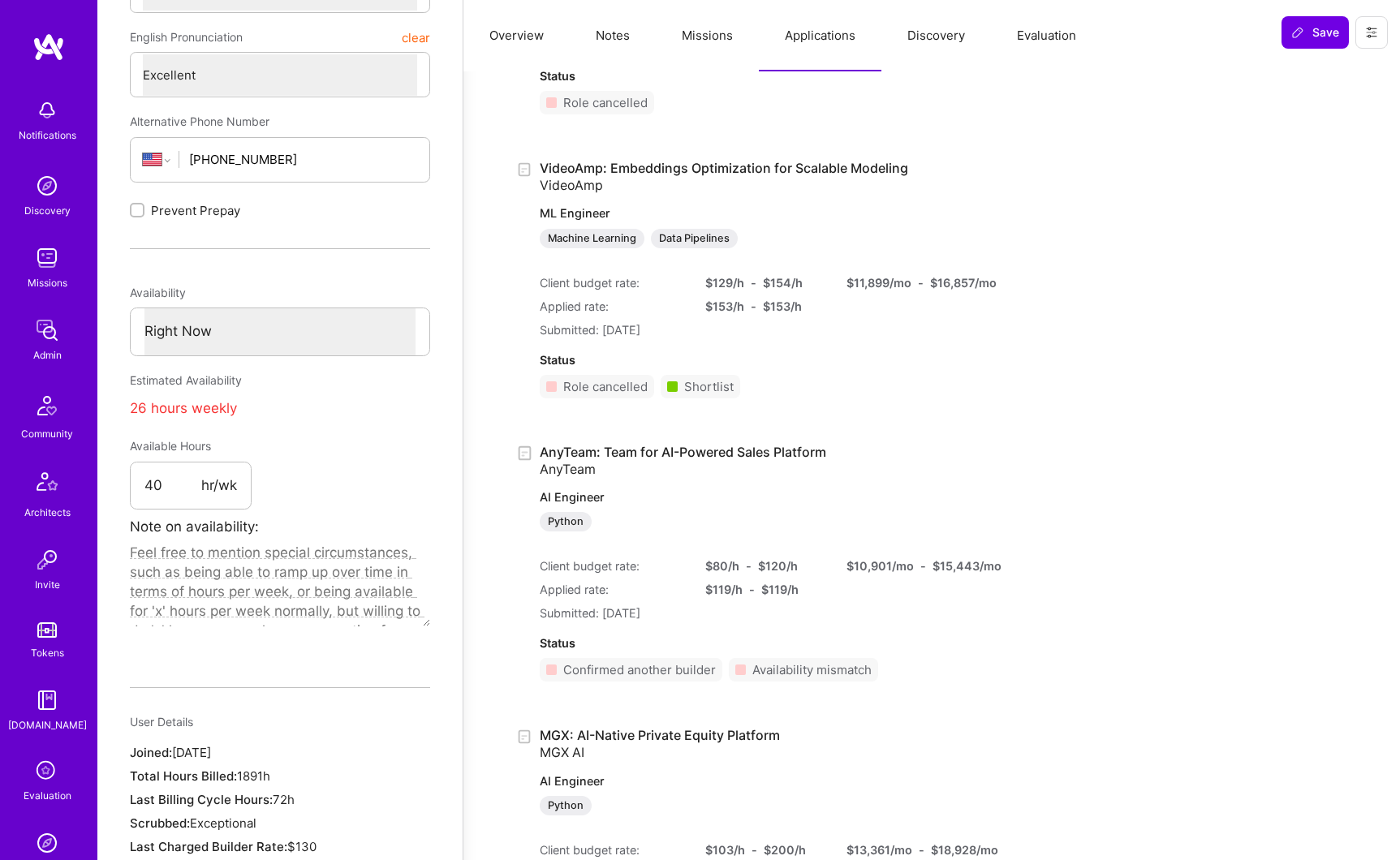
click at [920, 36] on button "Discovery" at bounding box center [936, 36] width 110 height 71
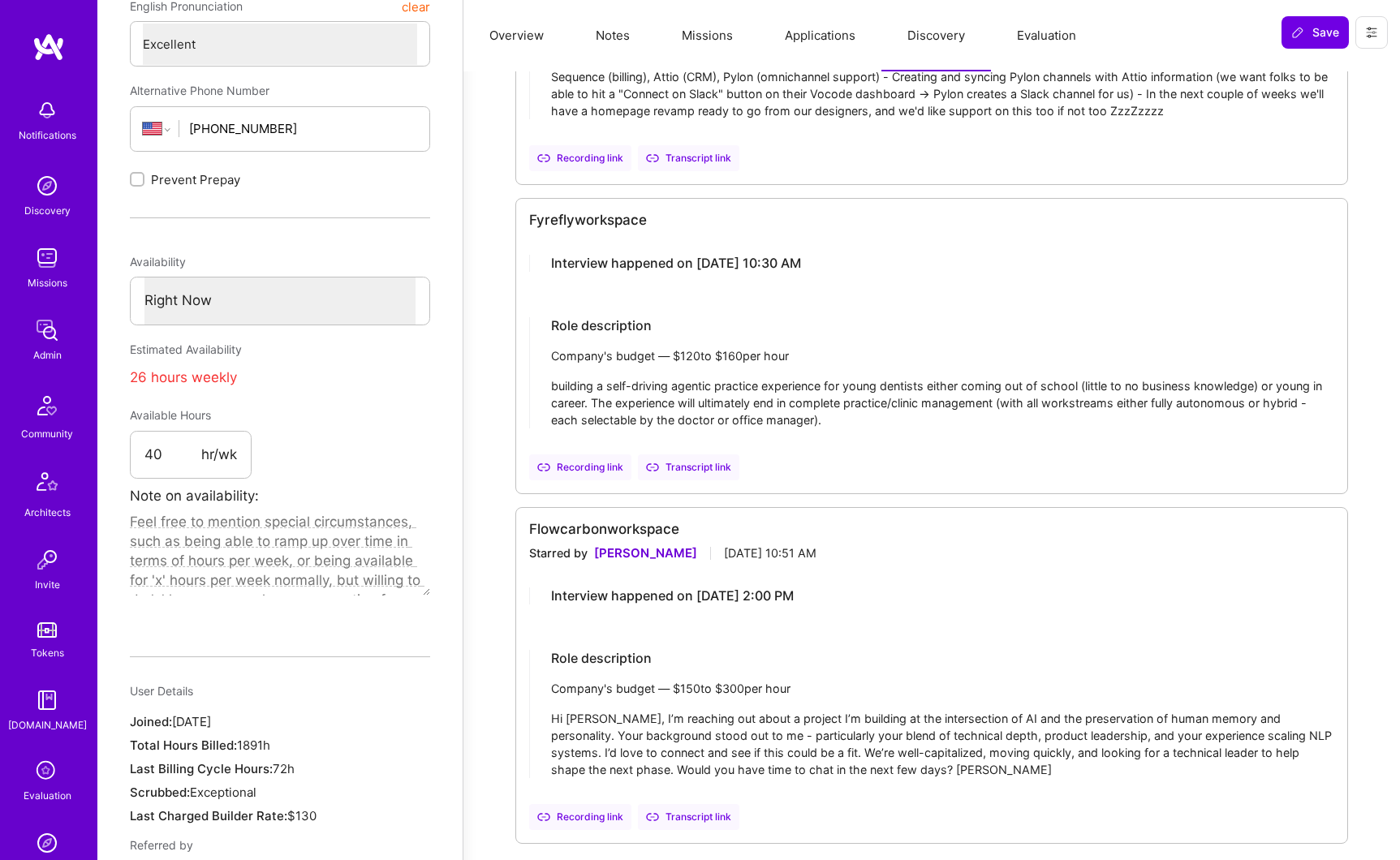
scroll to position [654, 0]
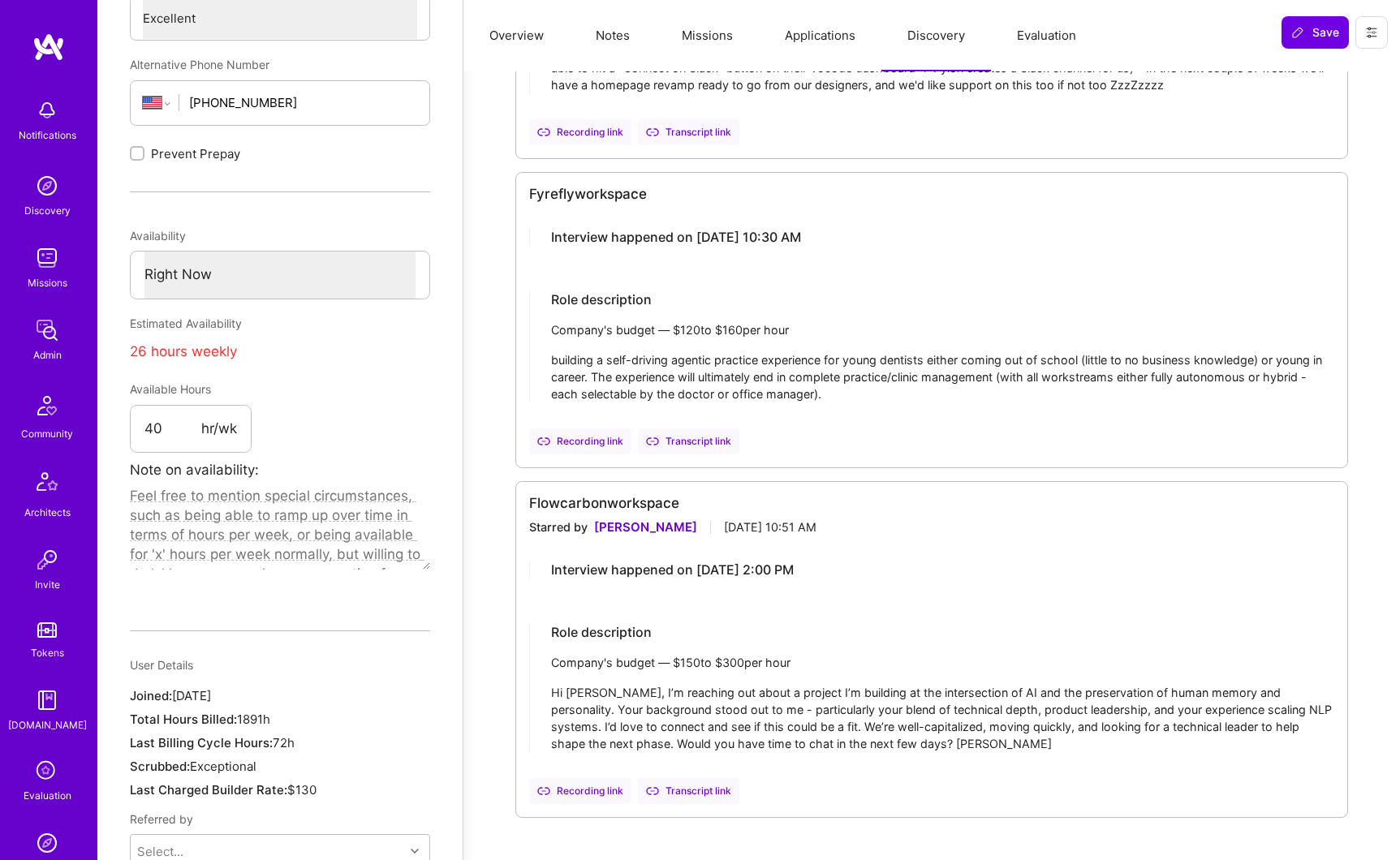
click at [722, 322] on div "Company's budget — $ 120 to $ 160 per hour" at bounding box center [943, 330] width 783 height 17
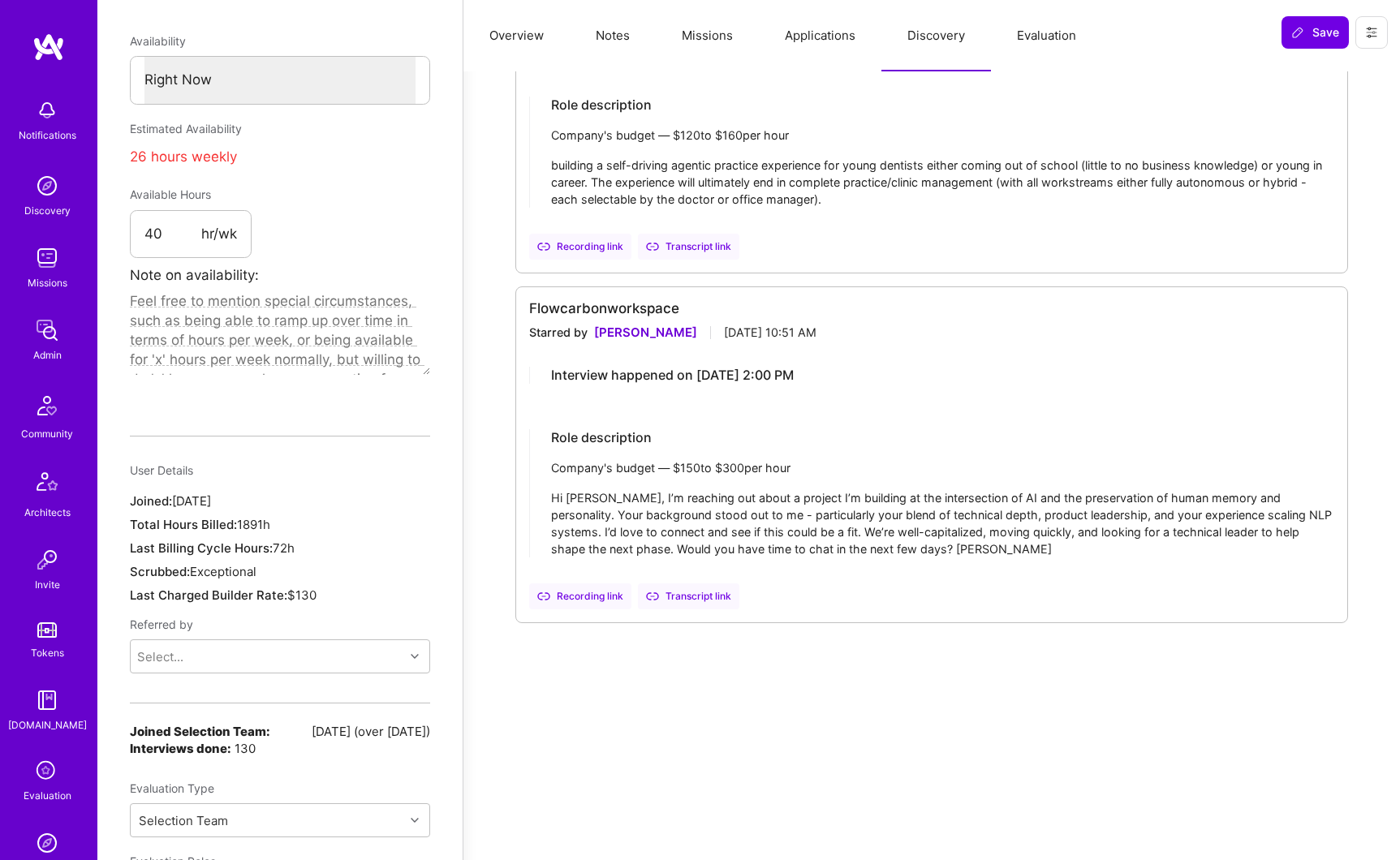
scroll to position [933, 0]
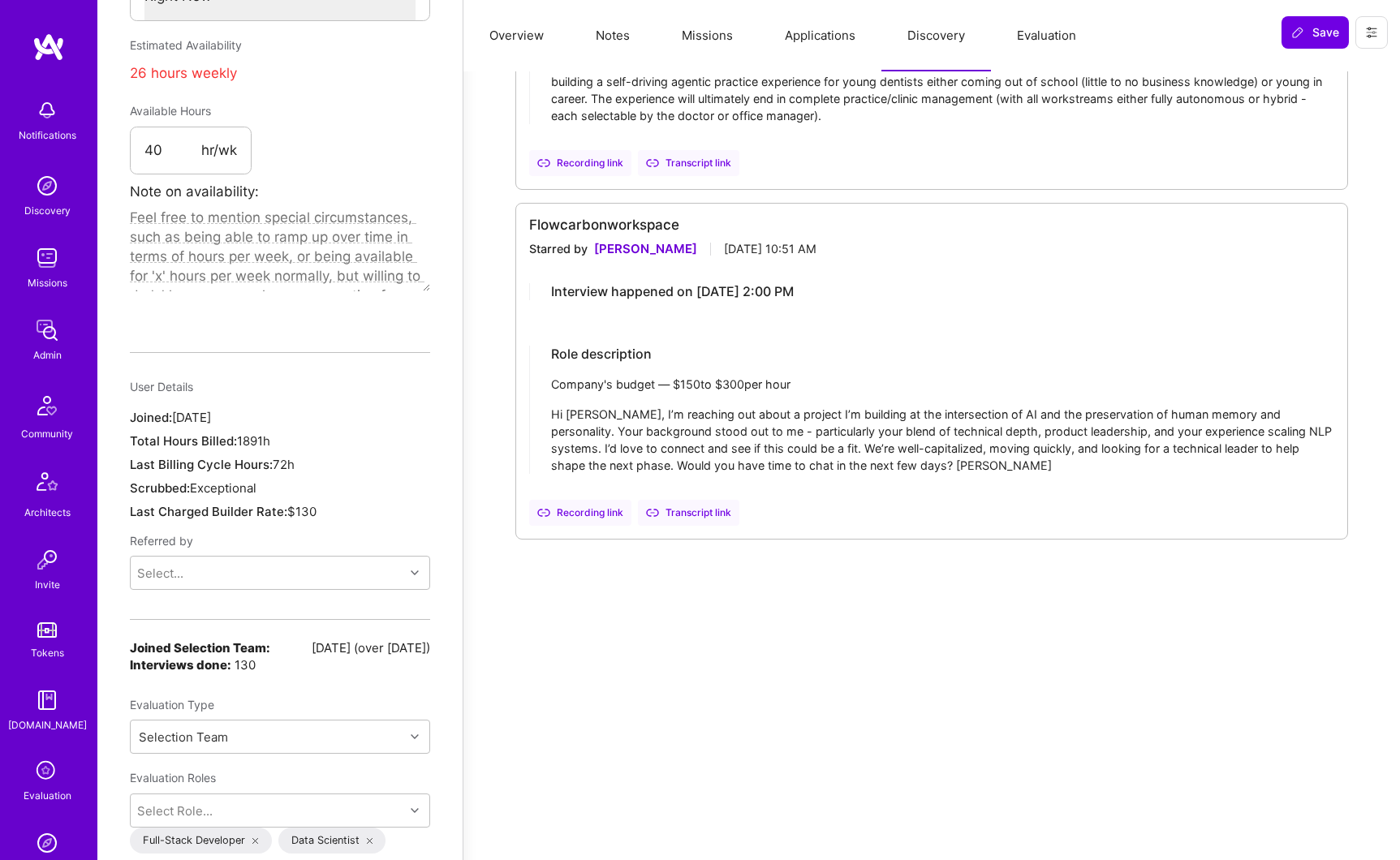
click at [713, 376] on div "Company's budget — $ 150 to $ 300 per hour" at bounding box center [943, 384] width 783 height 17
click at [703, 389] on div "Company's budget — $ 150 to $ 300 per hour" at bounding box center [943, 384] width 783 height 17
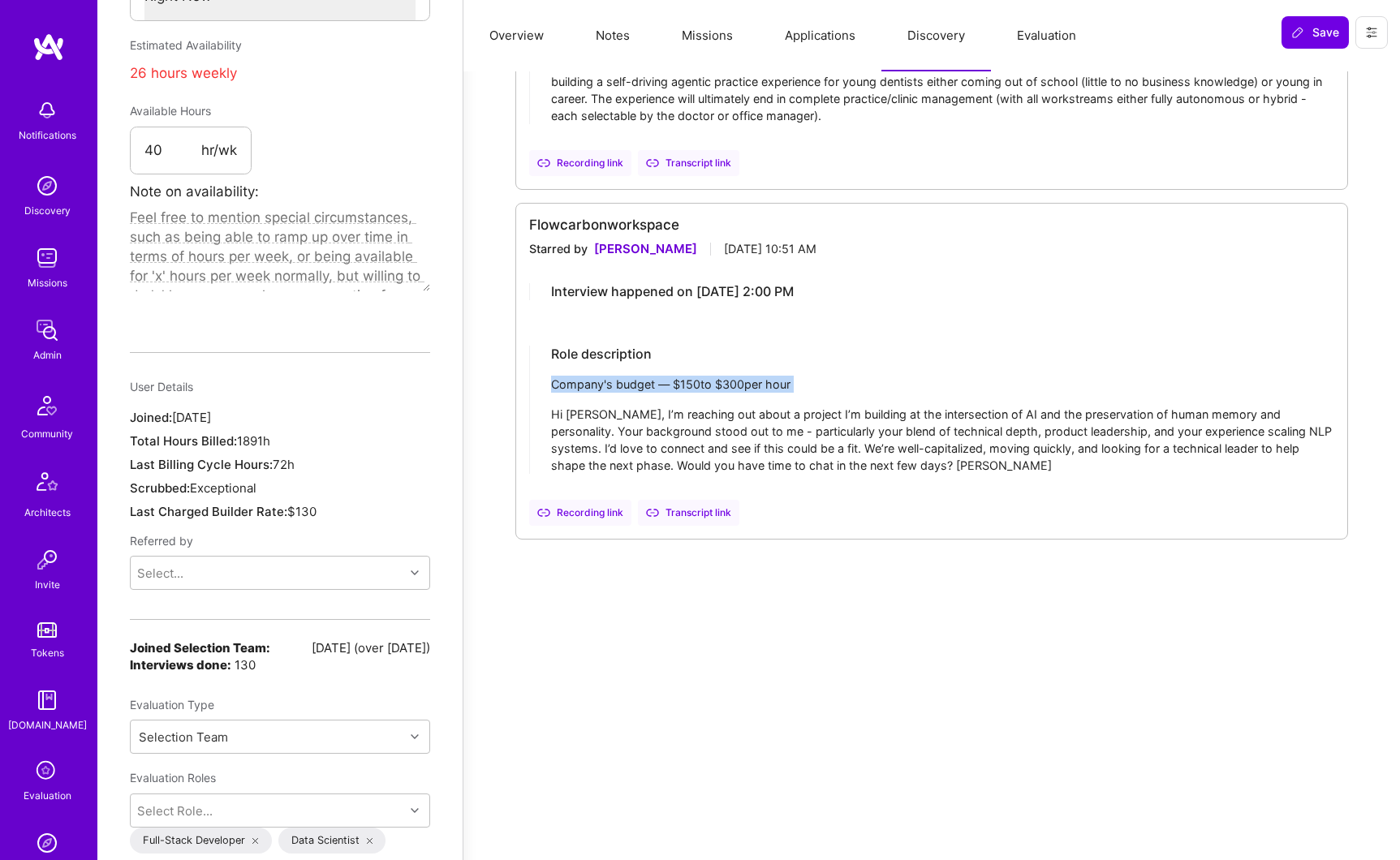
click at [700, 515] on div "Transcript link" at bounding box center [688, 513] width 101 height 26
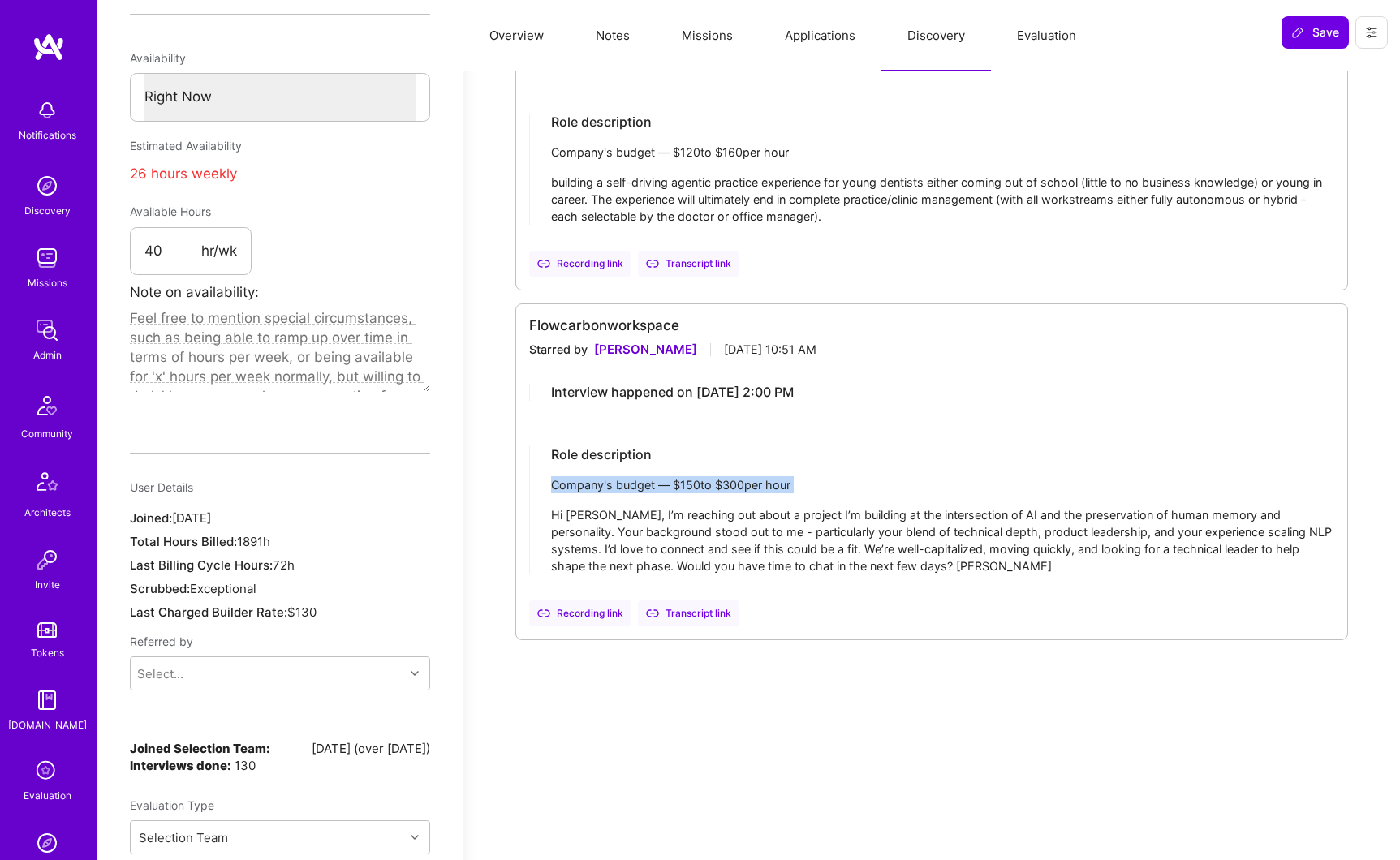
click at [601, 615] on div "Recording link" at bounding box center [579, 614] width 102 height 26
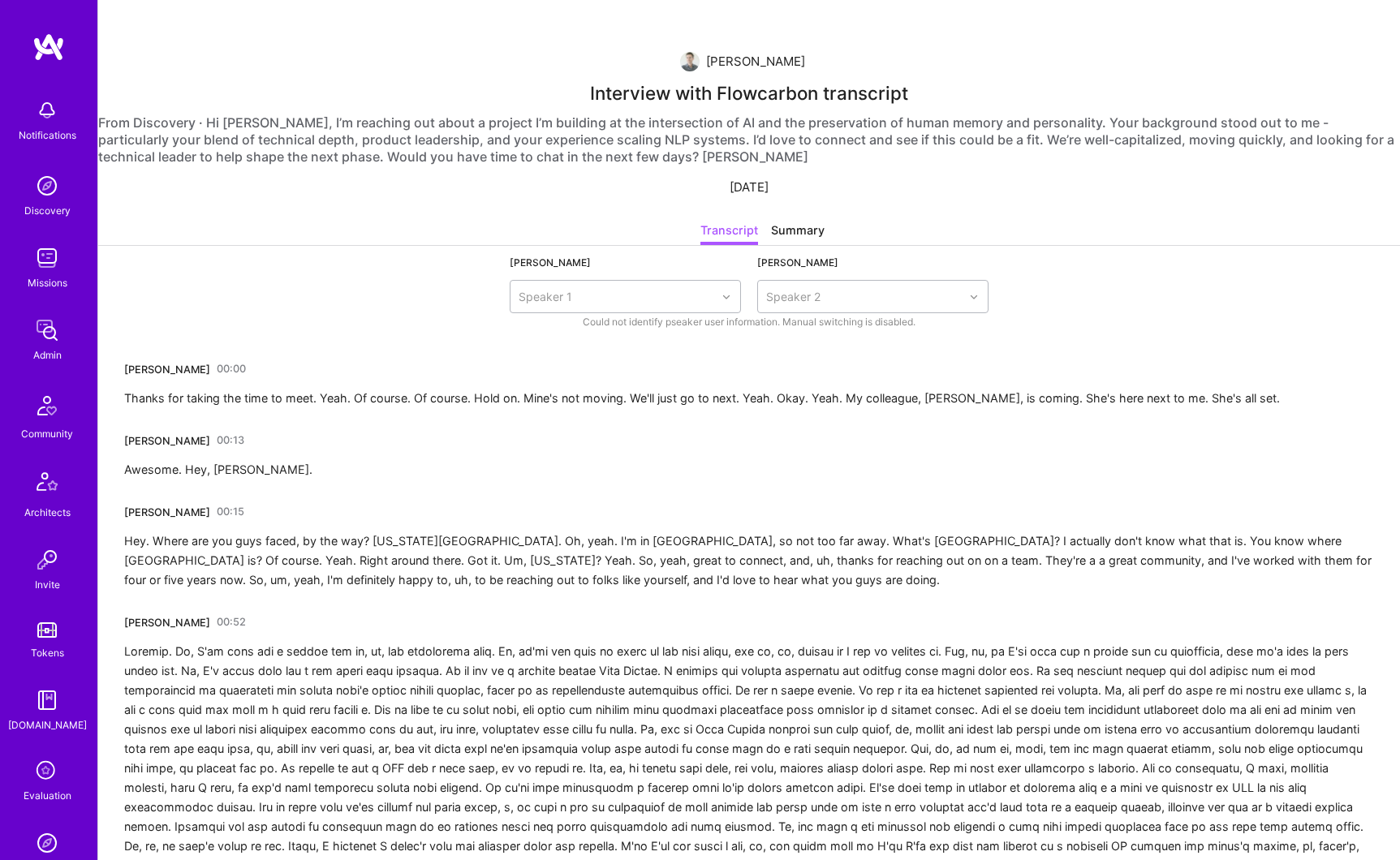
scroll to position [9, 0]
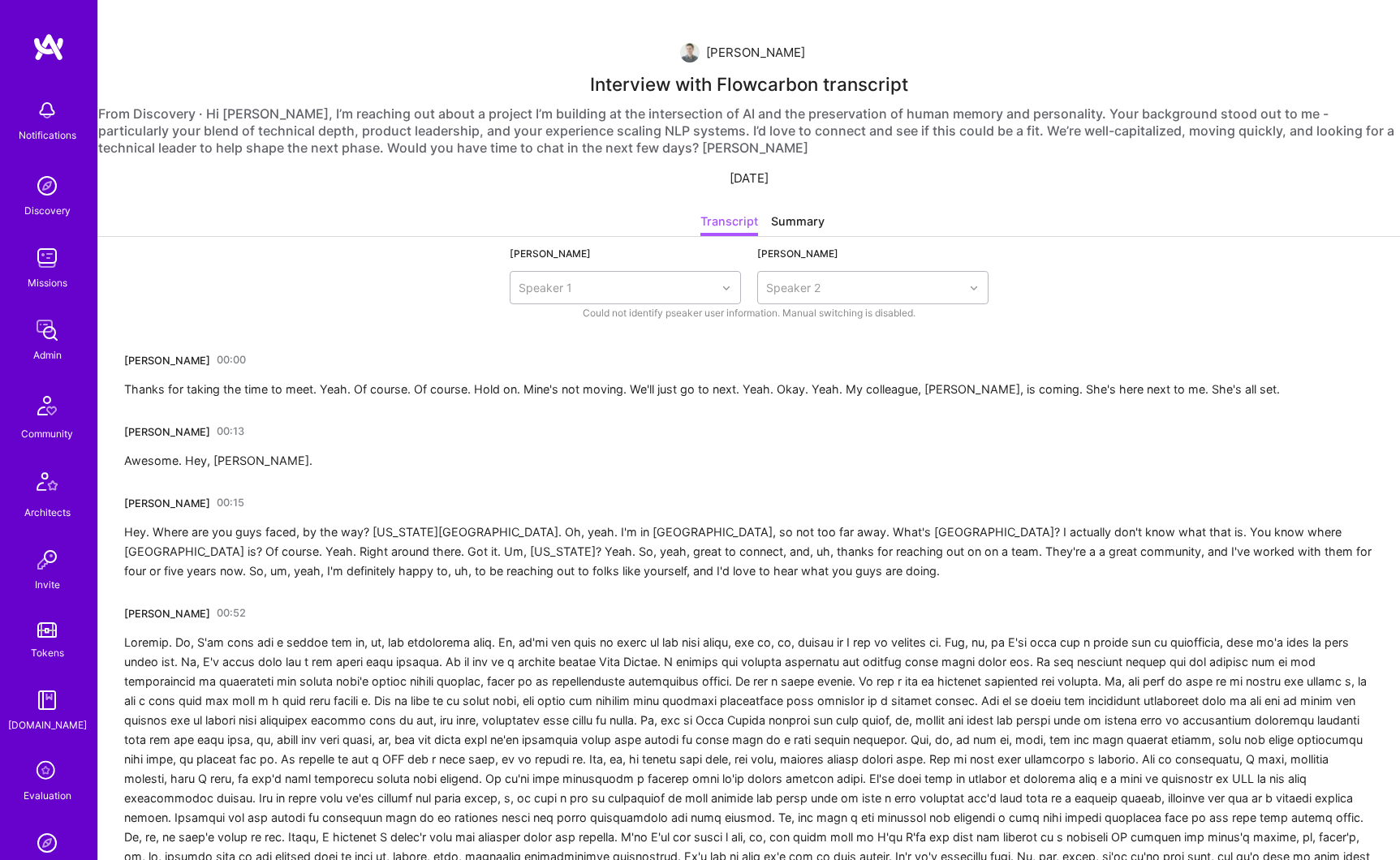
click at [784, 226] on div "Summary" at bounding box center [798, 225] width 53 height 24
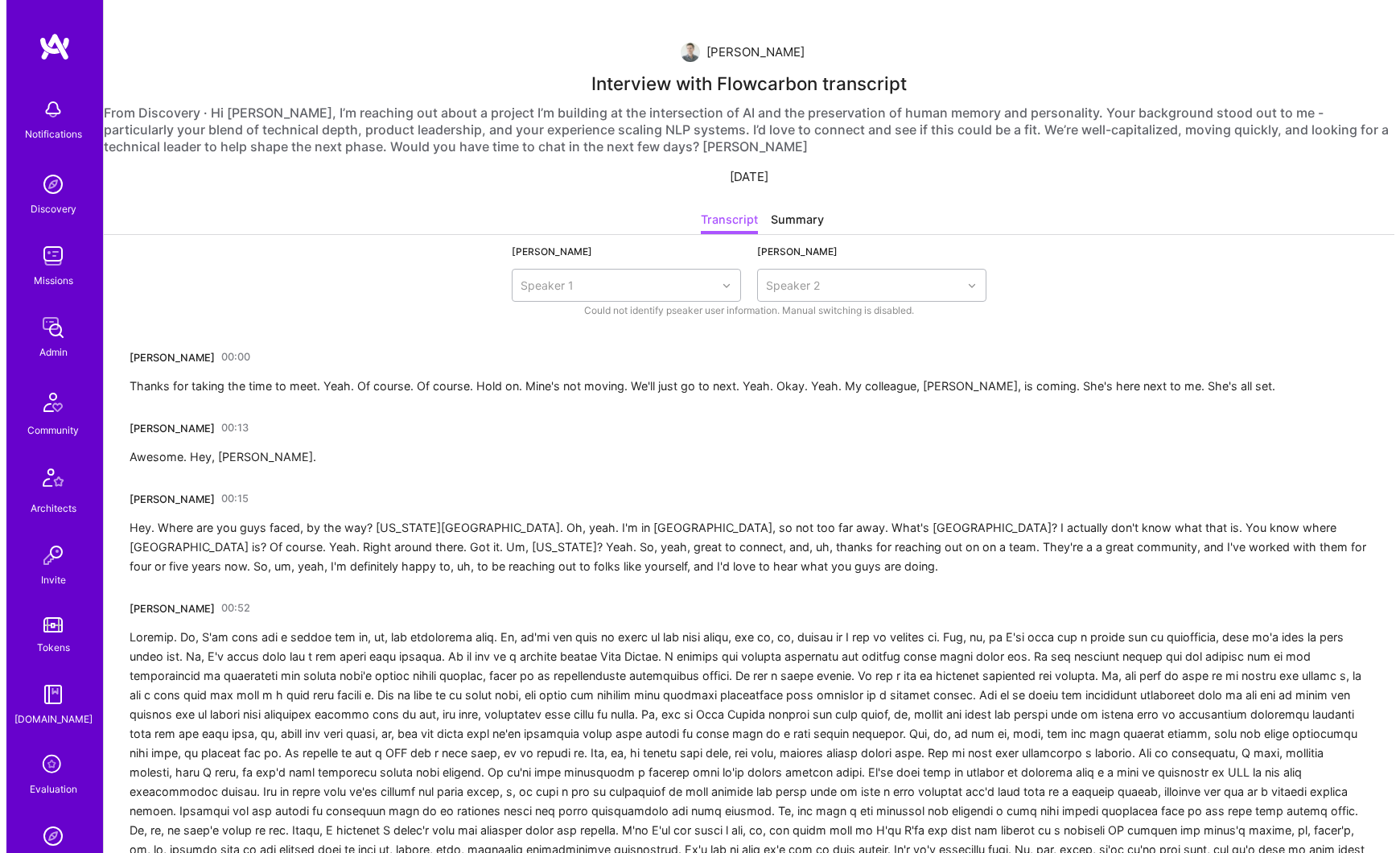
scroll to position [0, 0]
